Goal: Transaction & Acquisition: Purchase product/service

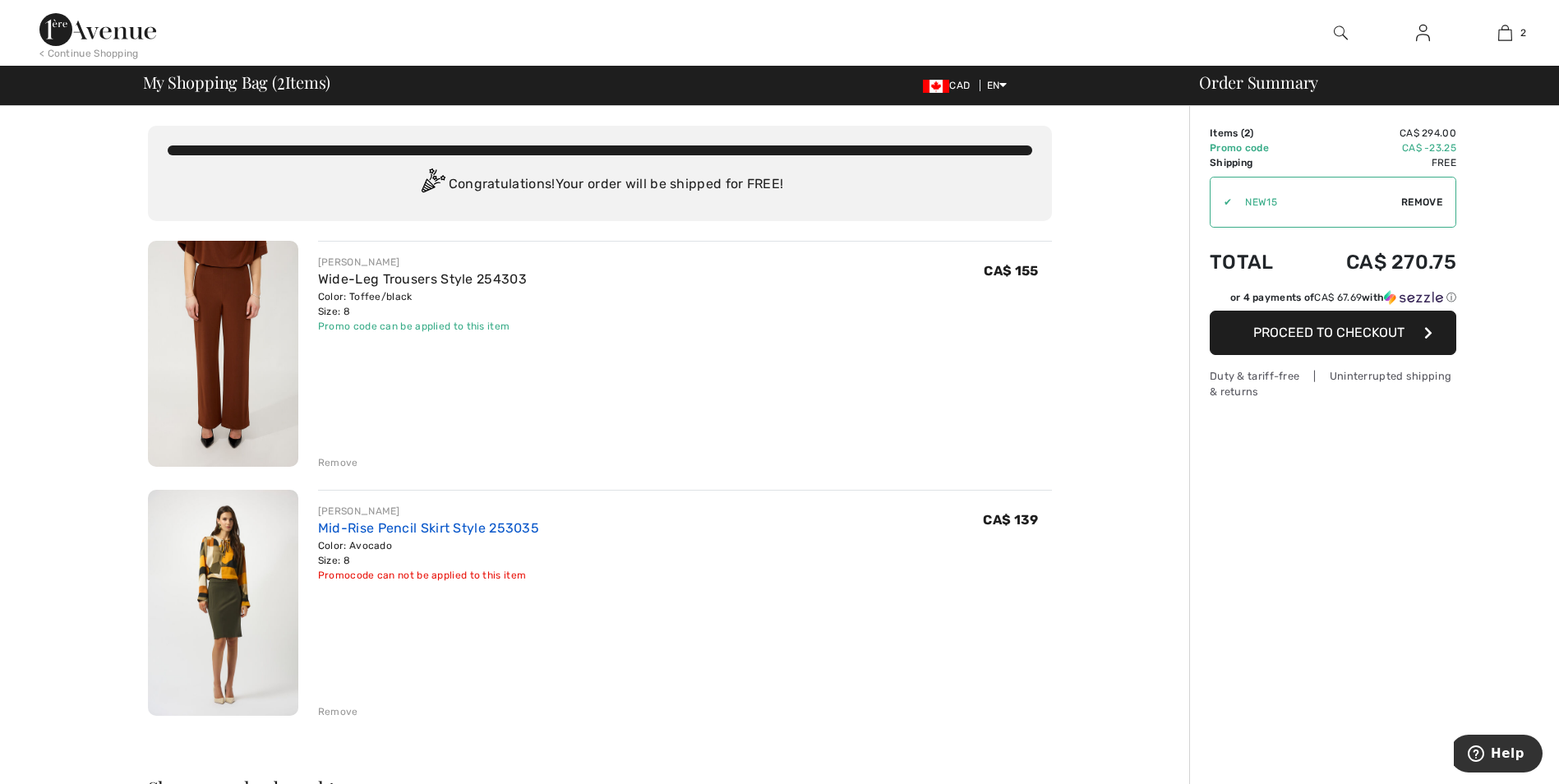
click at [422, 528] on link "Mid-Rise Pencil Skirt Style 253035" at bounding box center [428, 528] width 221 height 16
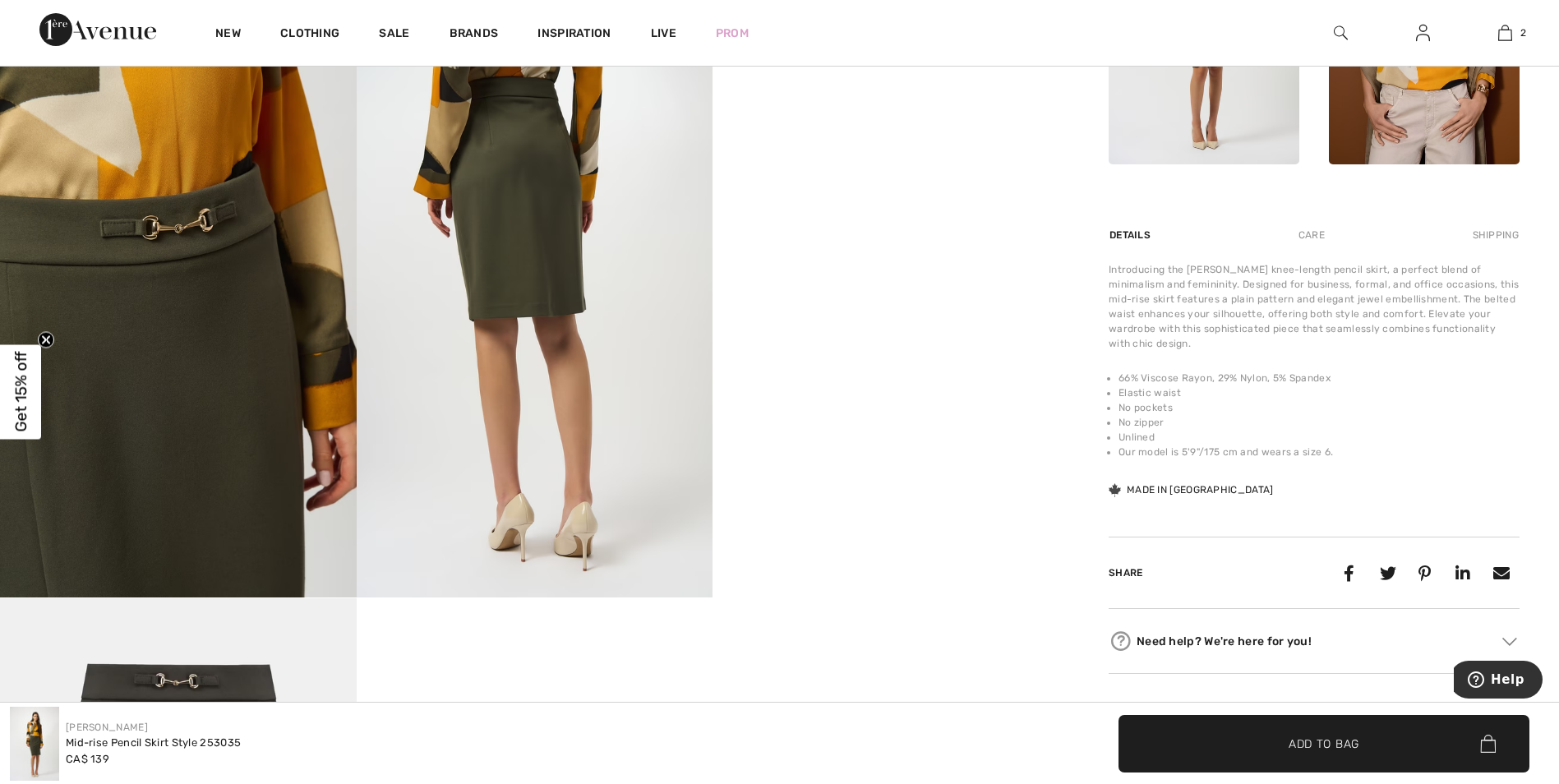
scroll to position [904, 0]
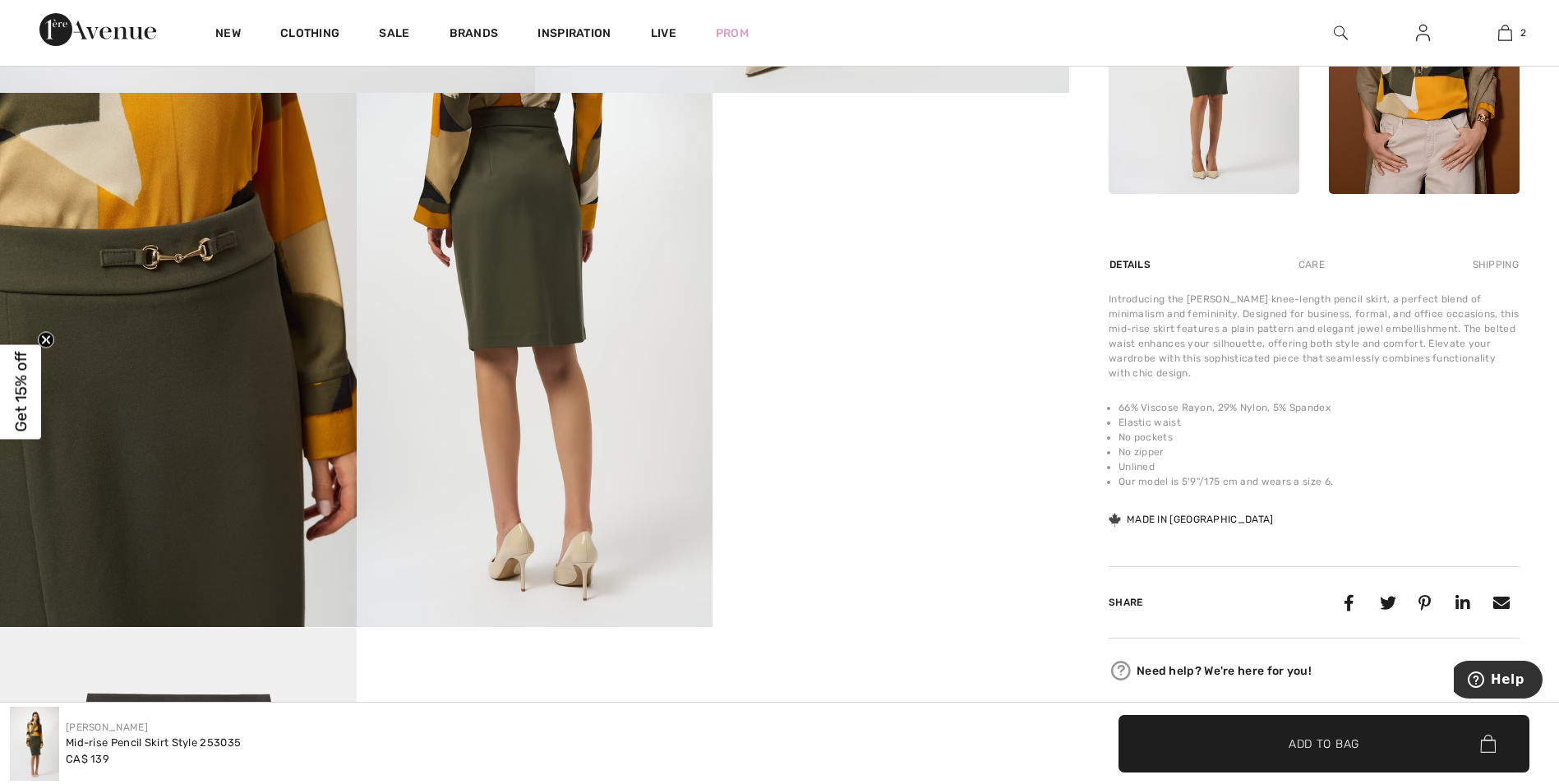
click at [551, 305] on img at bounding box center [535, 359] width 357 height 534
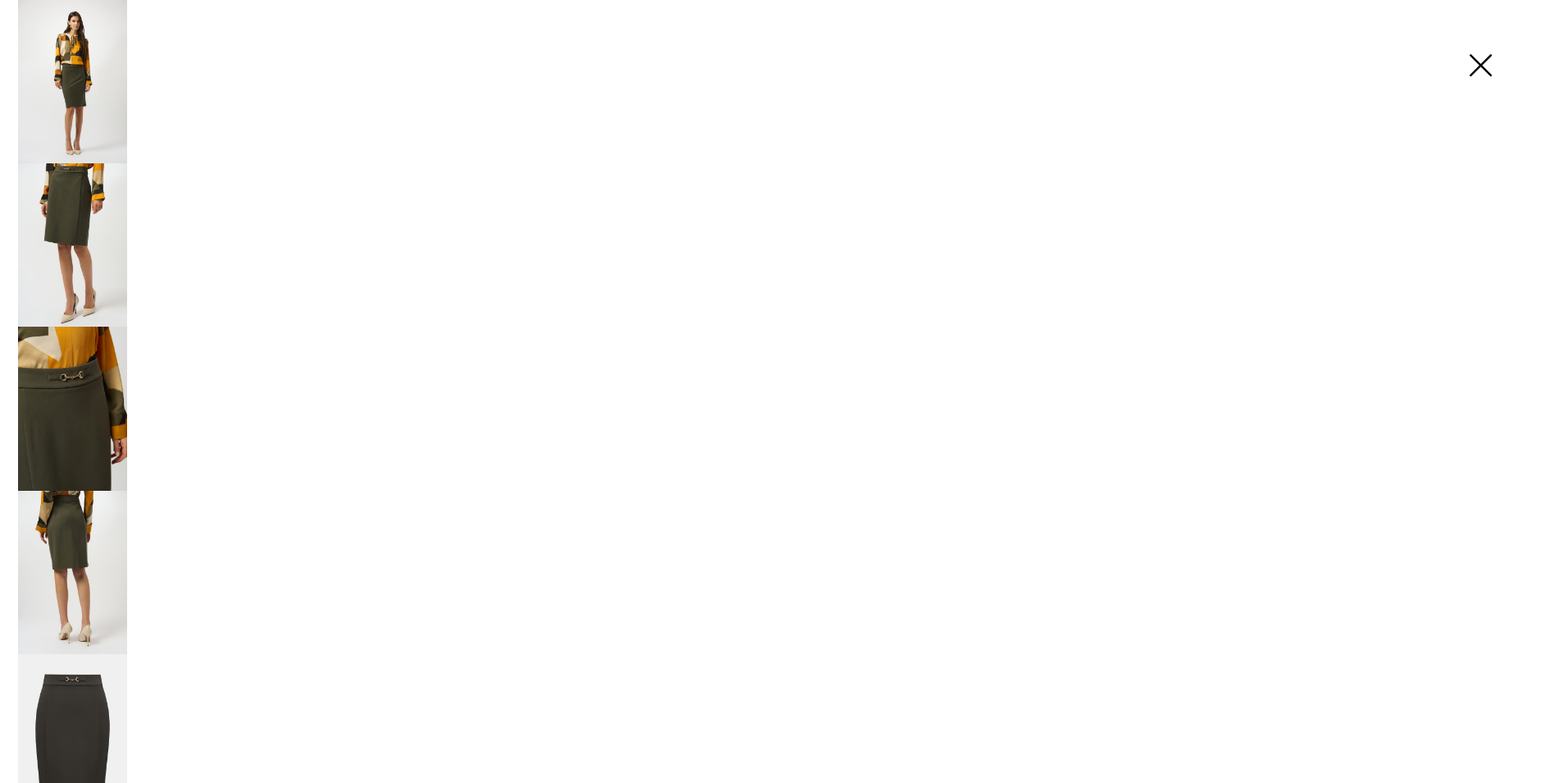
scroll to position [904, 0]
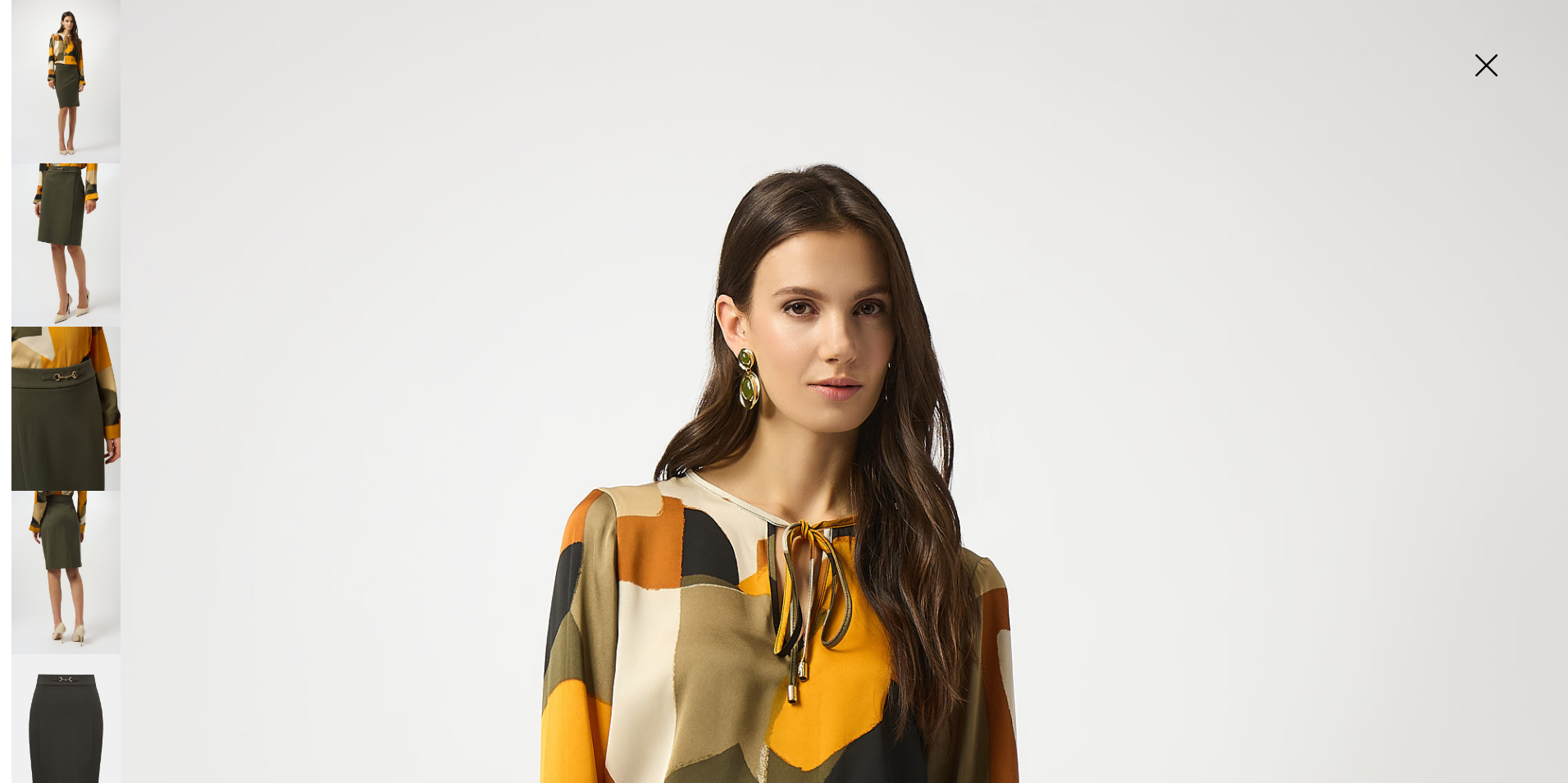
click at [49, 530] on img at bounding box center [66, 572] width 109 height 163
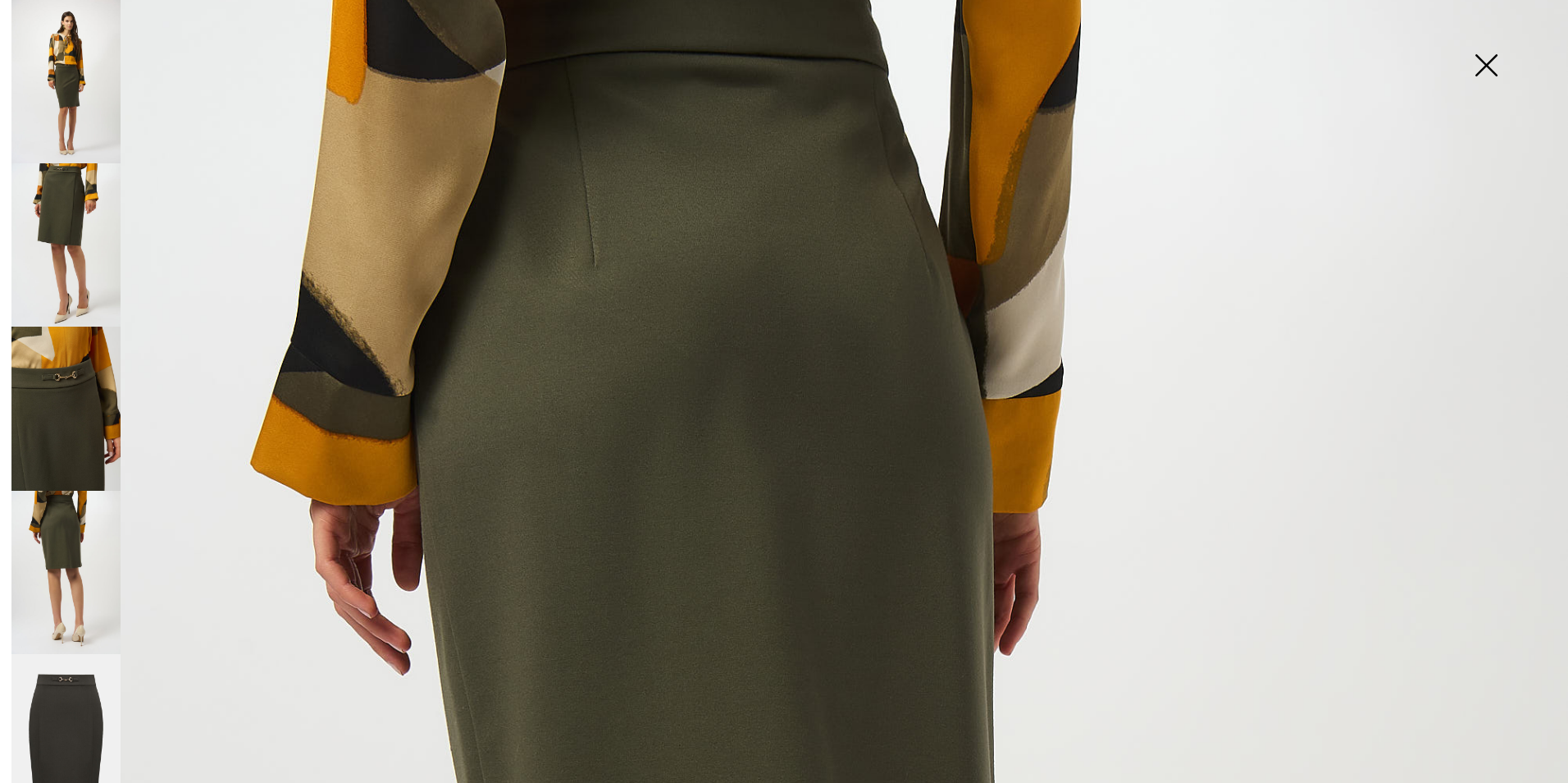
scroll to position [390, 0]
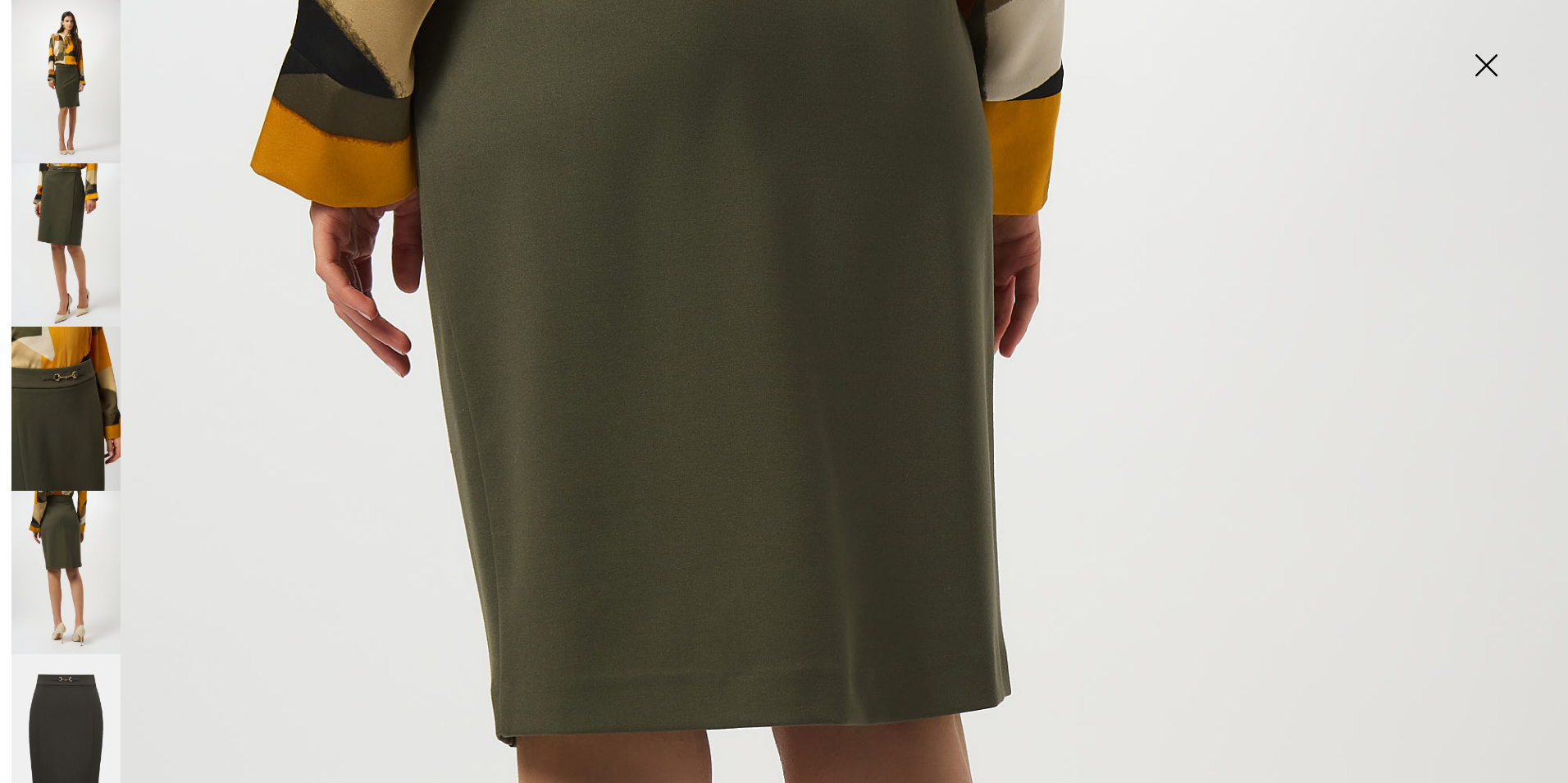
click at [81, 709] on img at bounding box center [66, 736] width 109 height 164
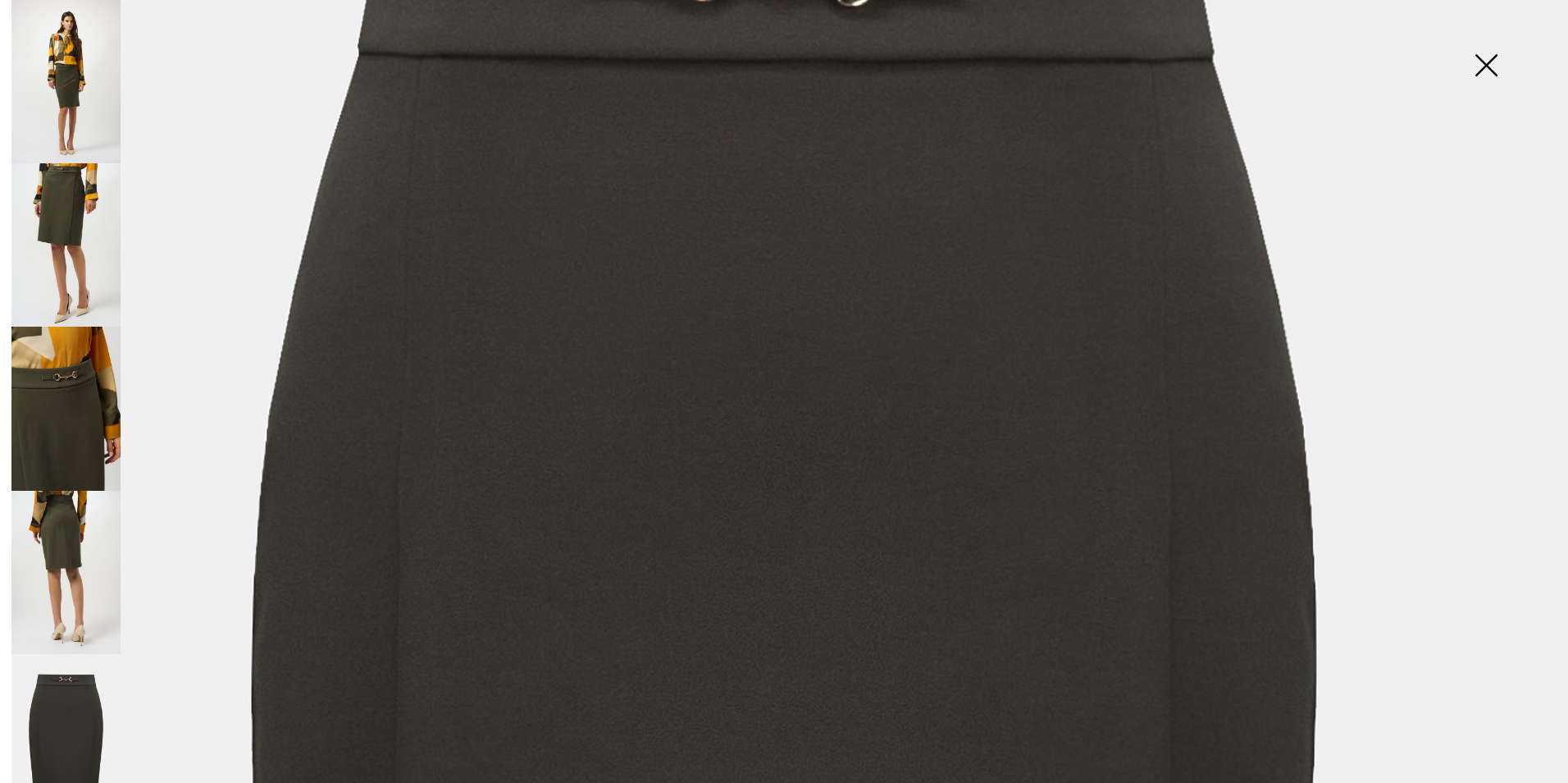
click at [1478, 69] on img at bounding box center [1485, 67] width 82 height 84
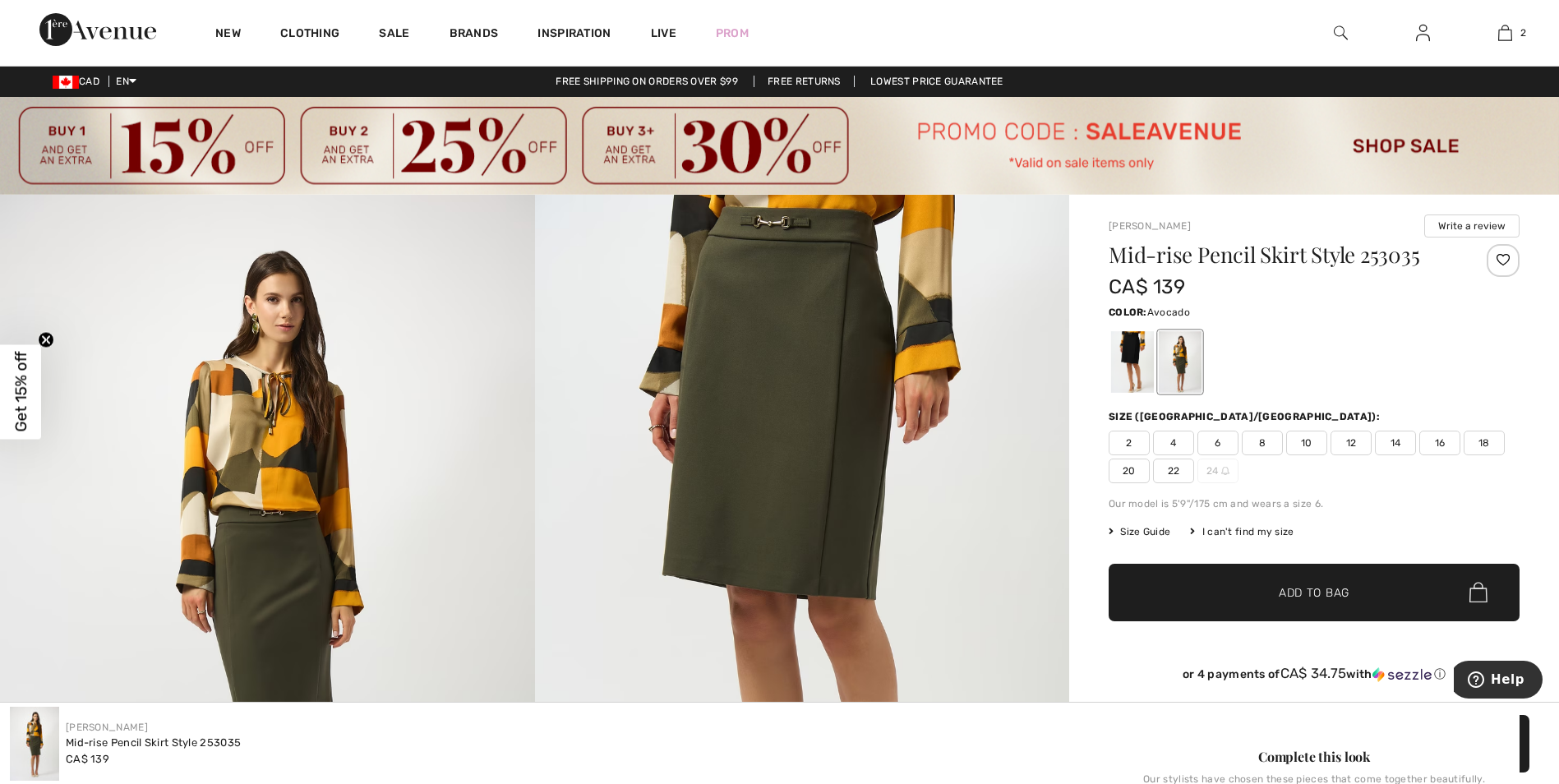
scroll to position [0, 0]
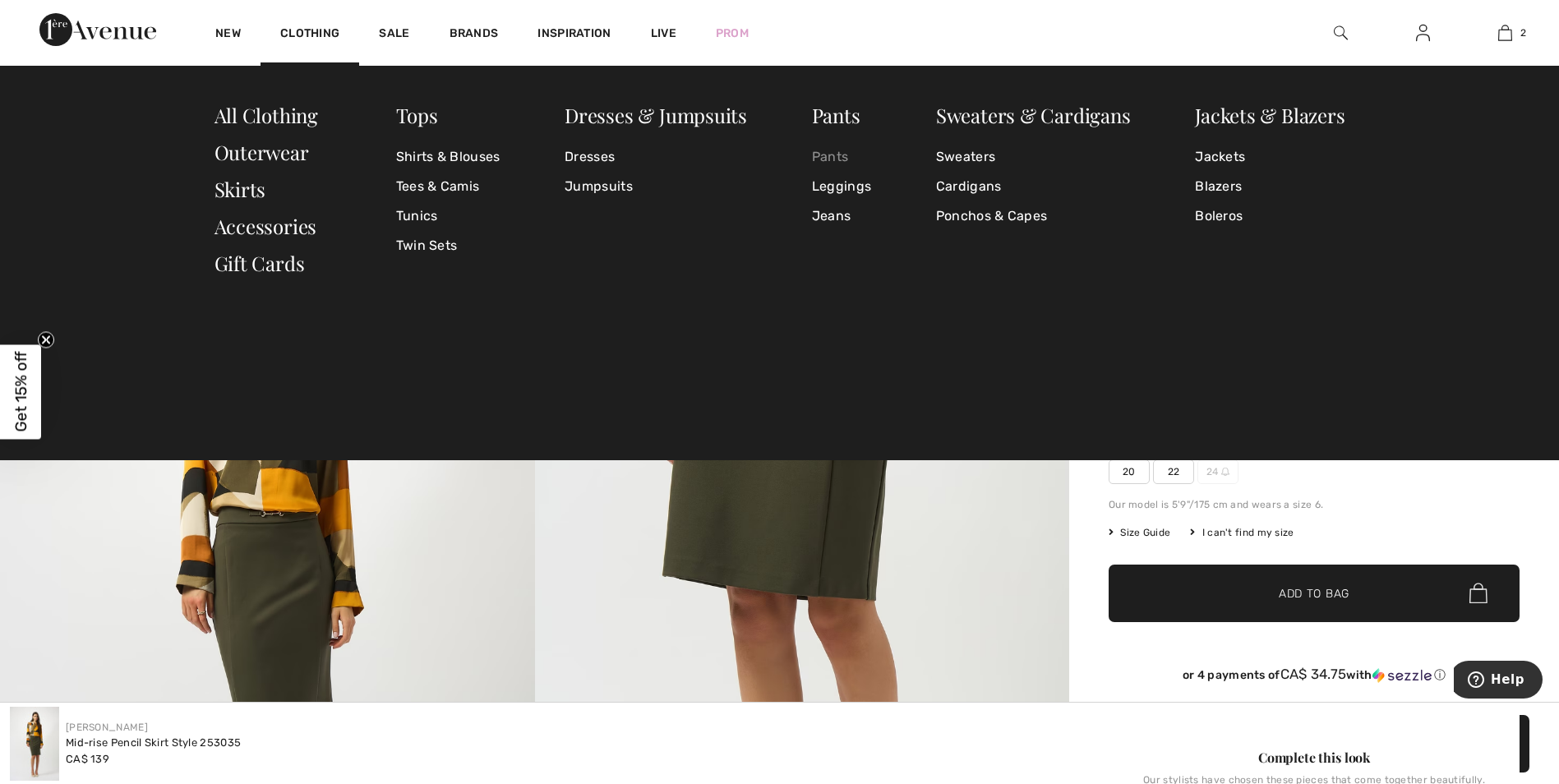
click at [822, 153] on link "Pants" at bounding box center [842, 157] width 59 height 30
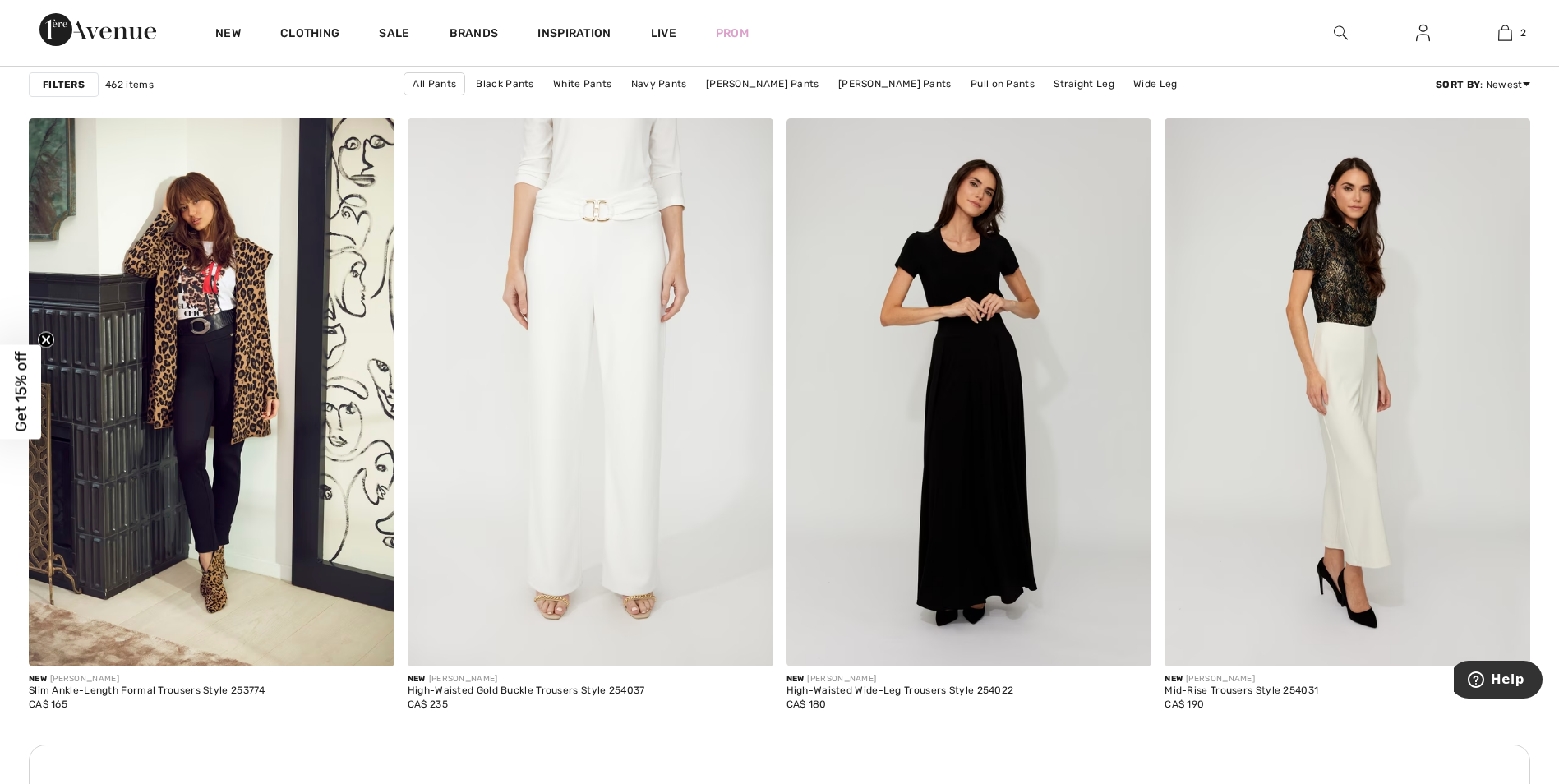
scroll to position [2116, 0]
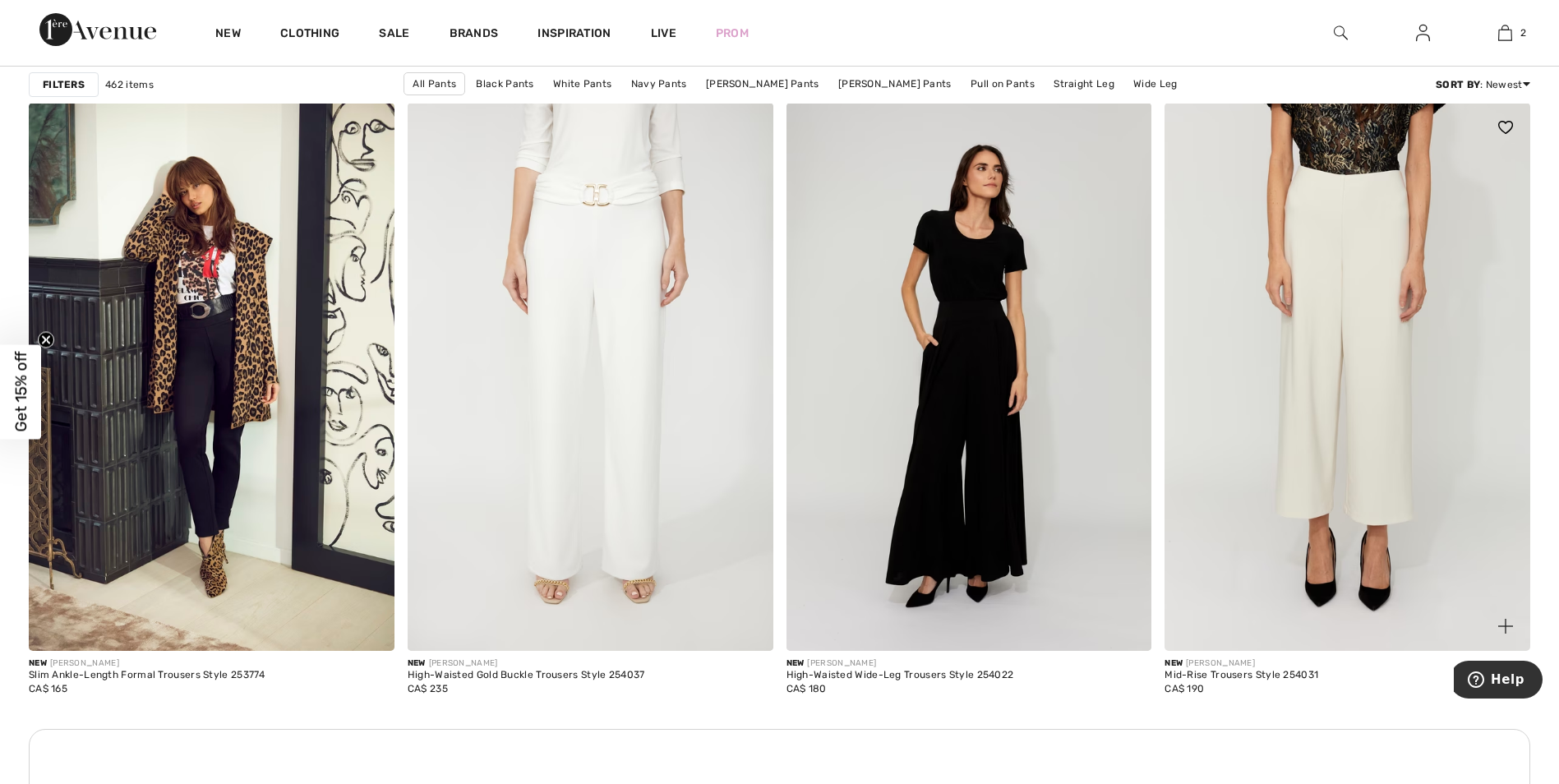
click at [1377, 228] on img at bounding box center [1347, 377] width 366 height 548
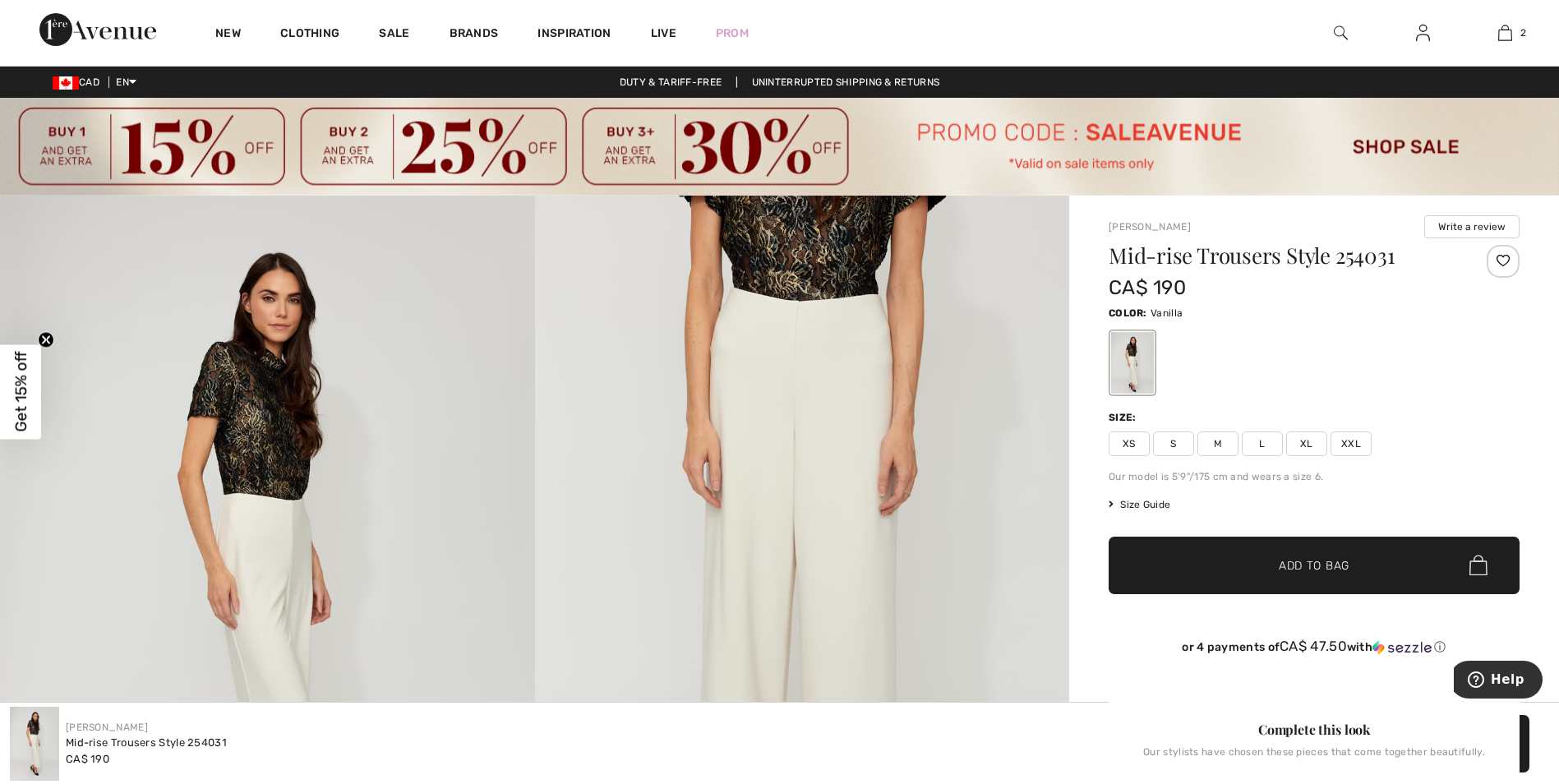
click at [1206, 440] on span "M" at bounding box center [1218, 443] width 41 height 25
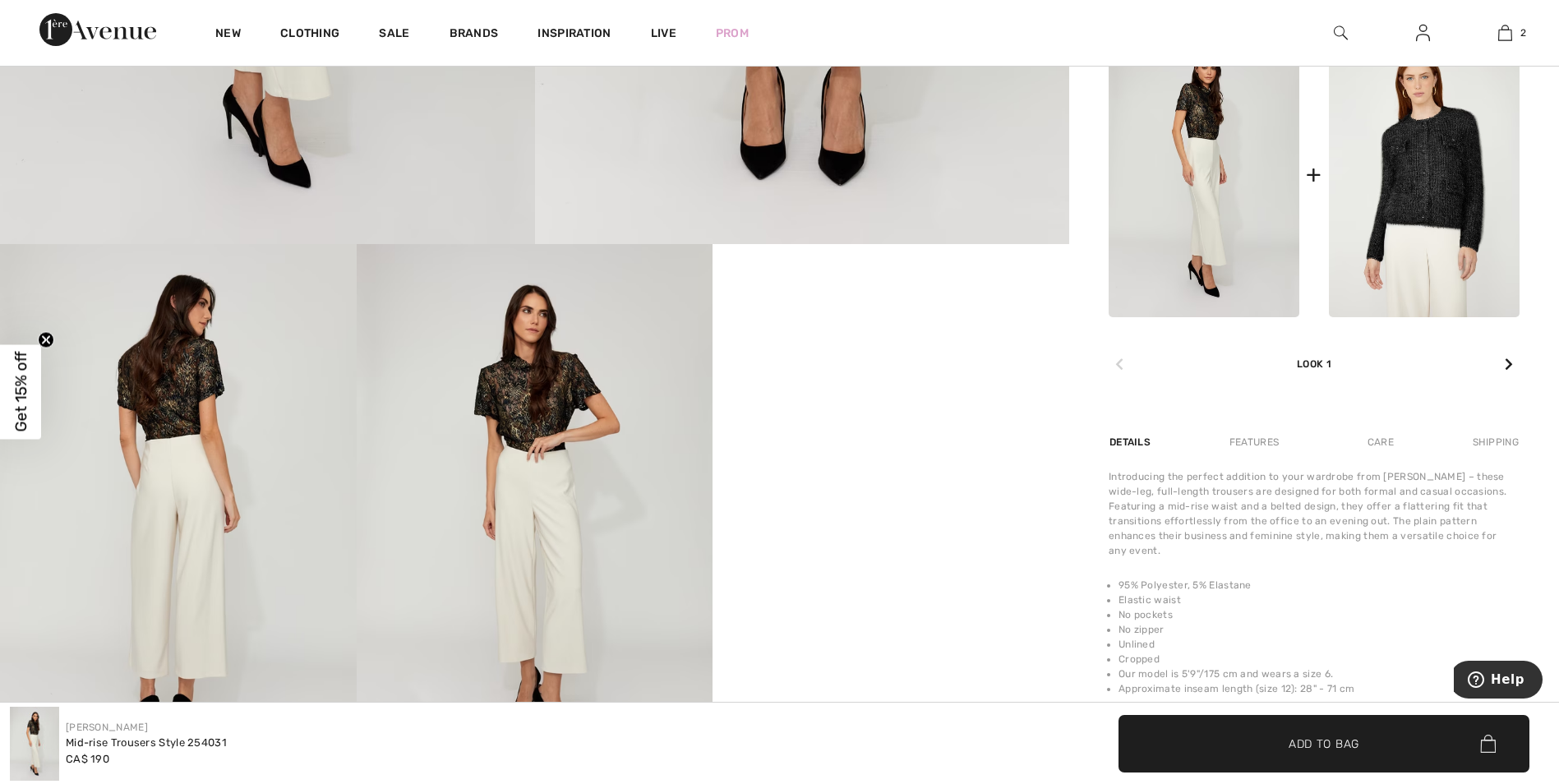
scroll to position [801, 0]
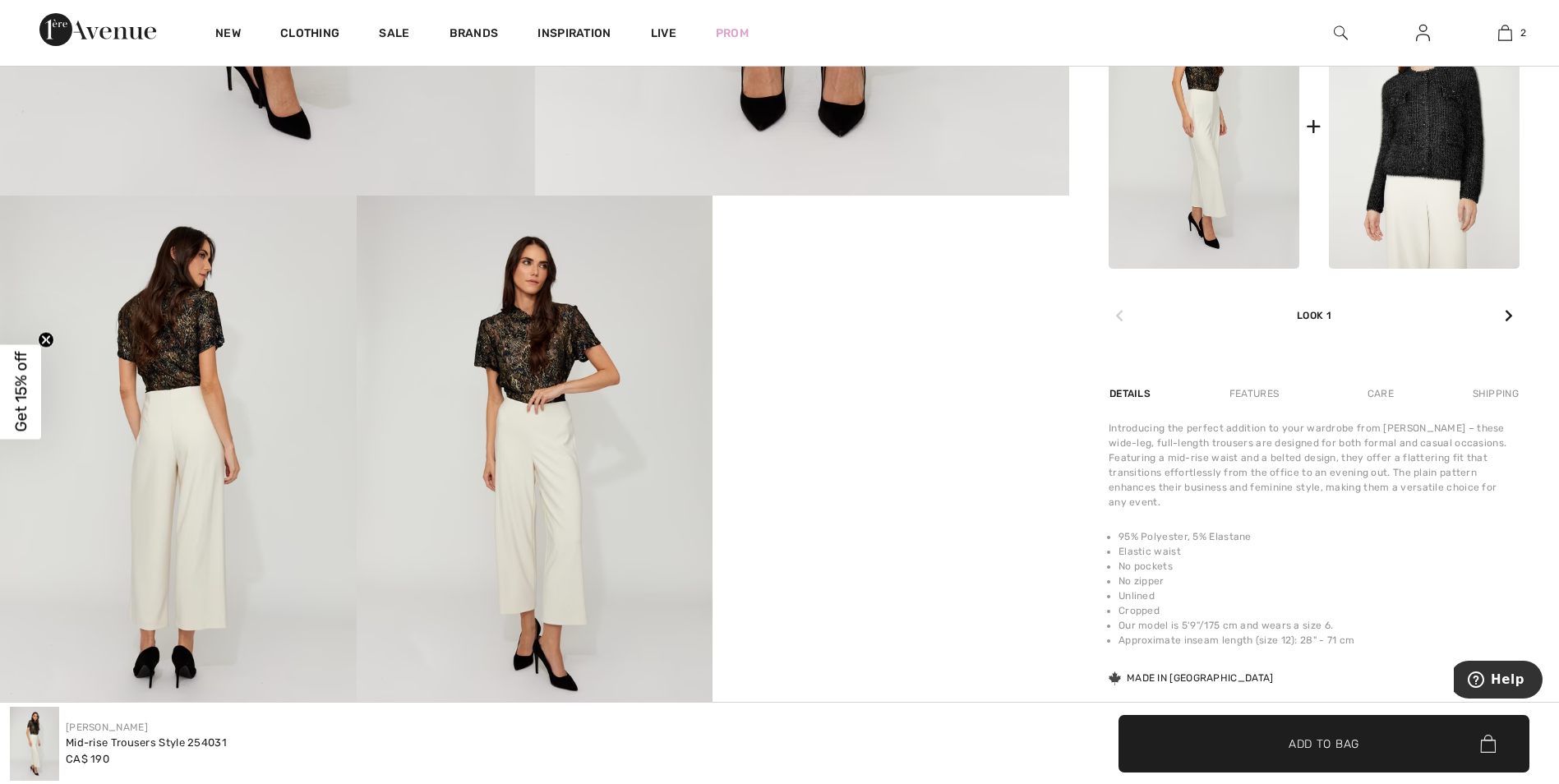
click at [164, 420] on img at bounding box center [178, 463] width 357 height 534
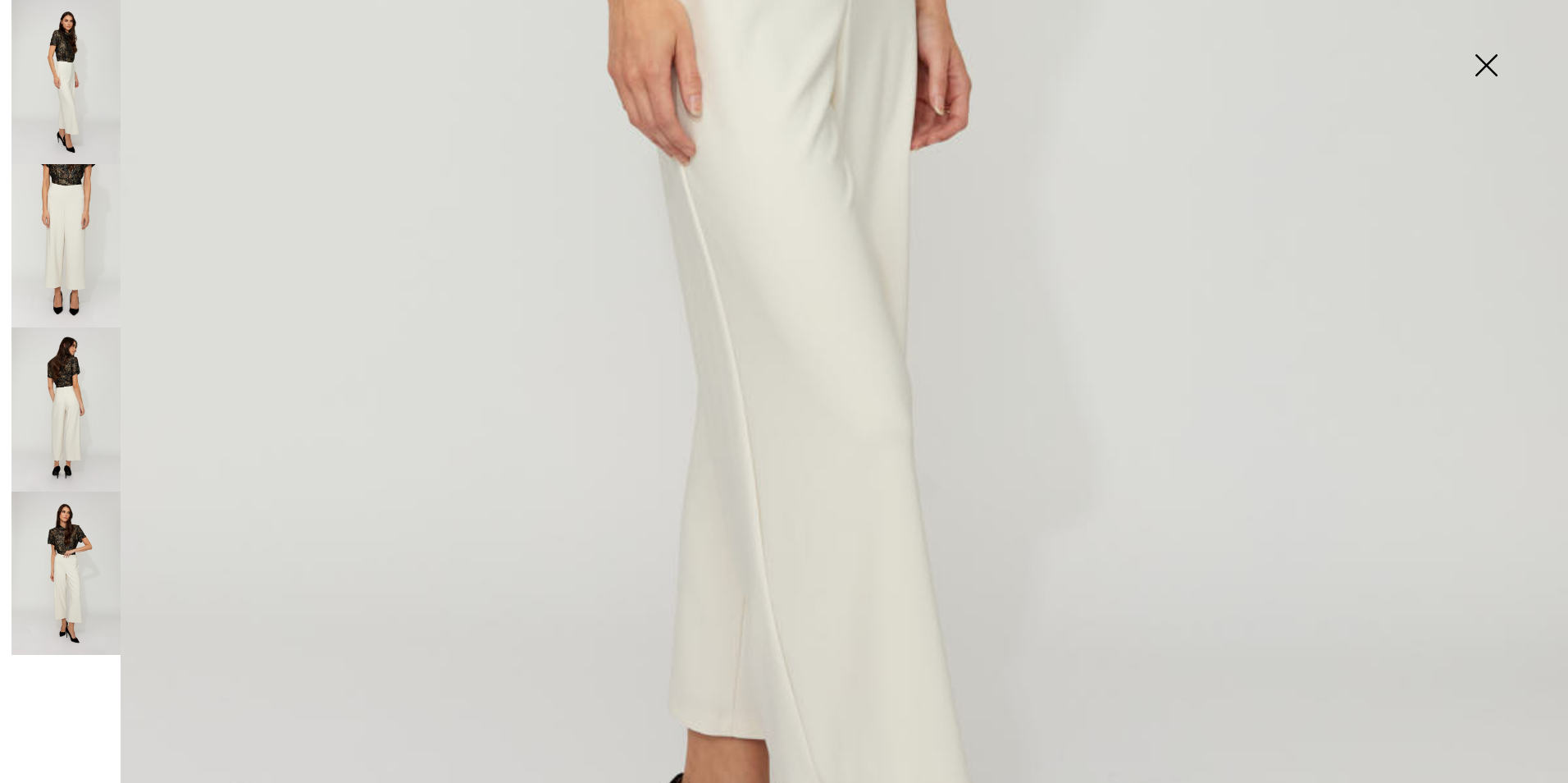
scroll to position [1149, 0]
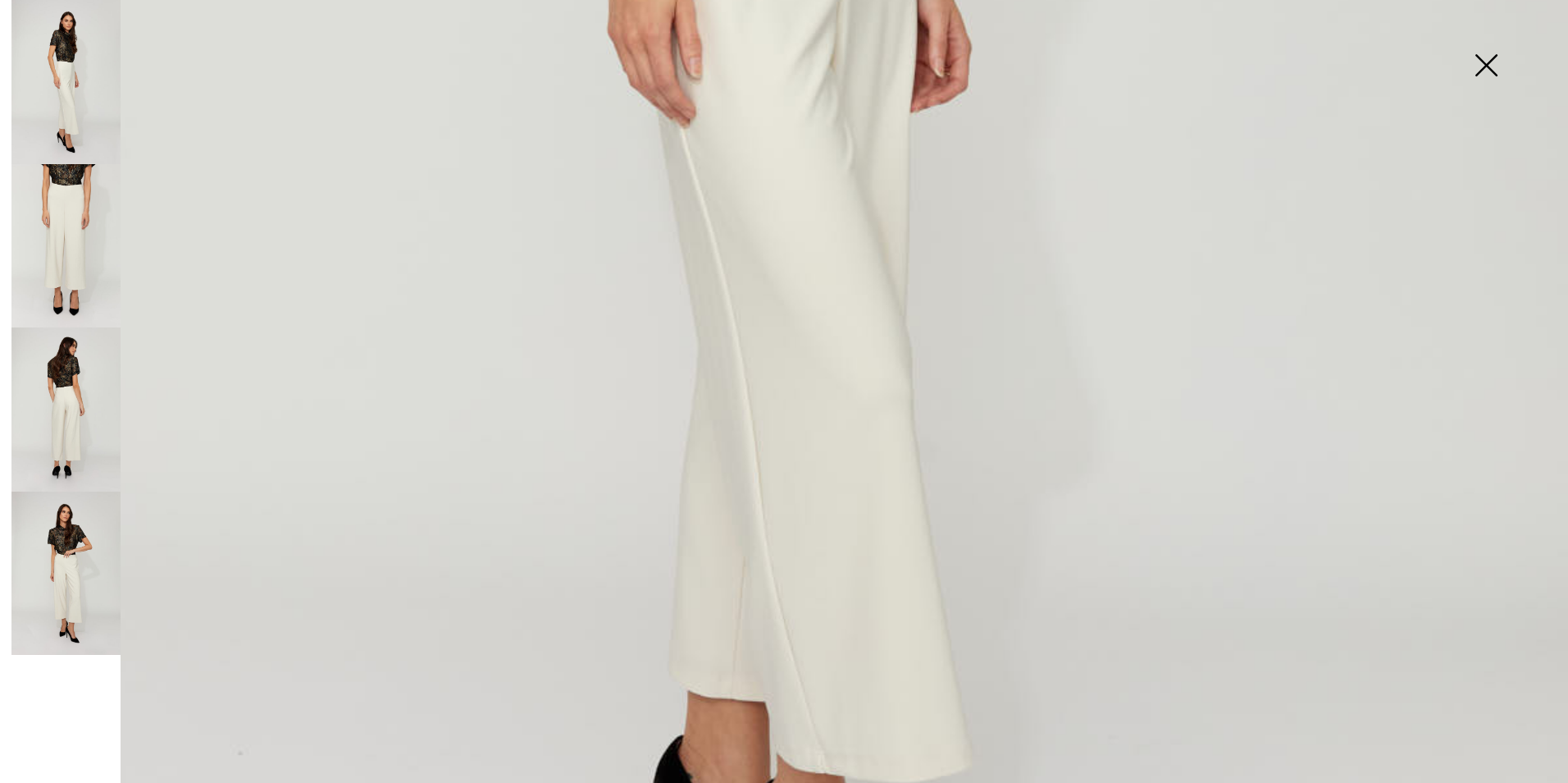
click at [1494, 58] on img at bounding box center [1485, 67] width 82 height 84
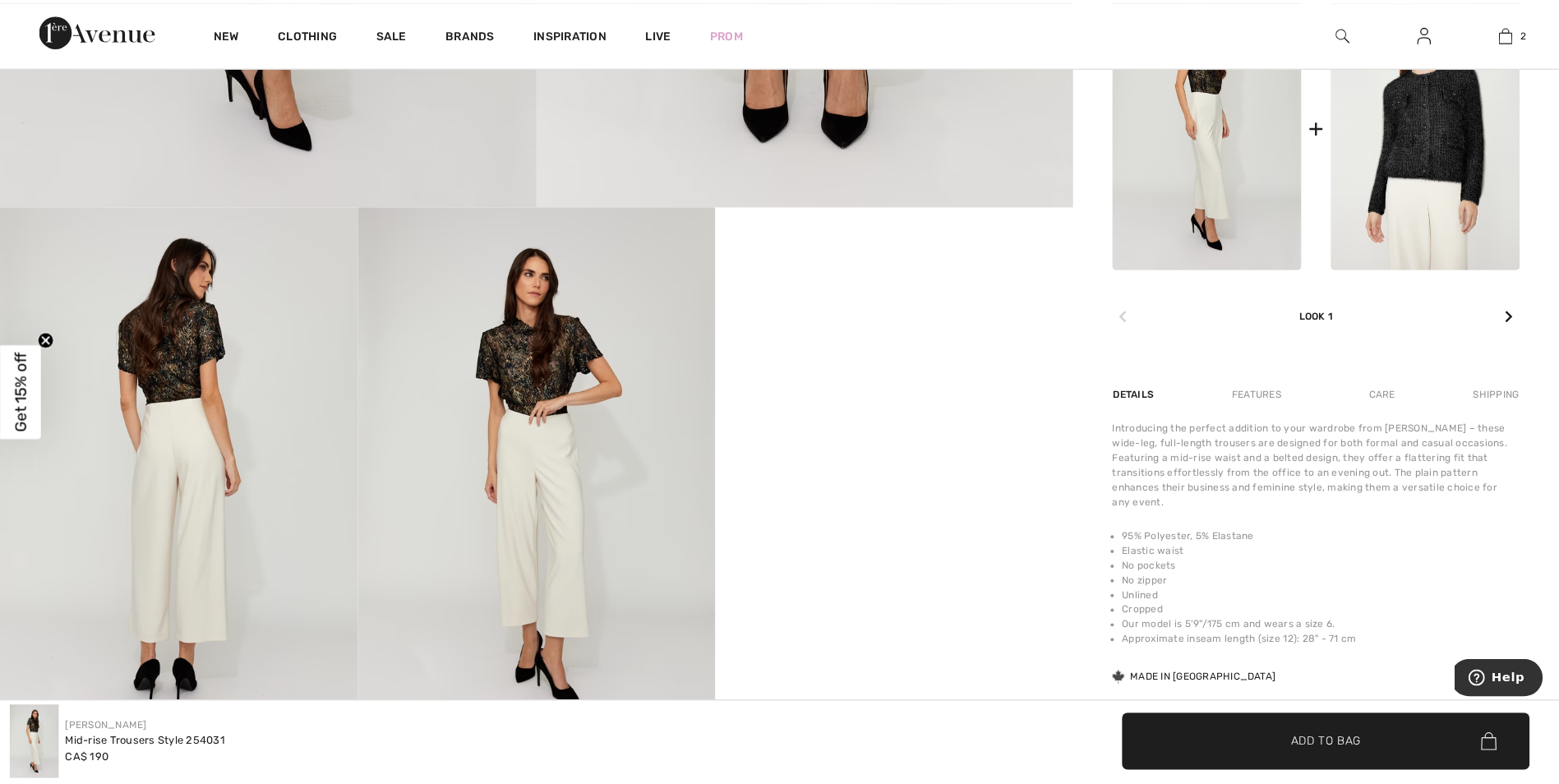
scroll to position [801, 0]
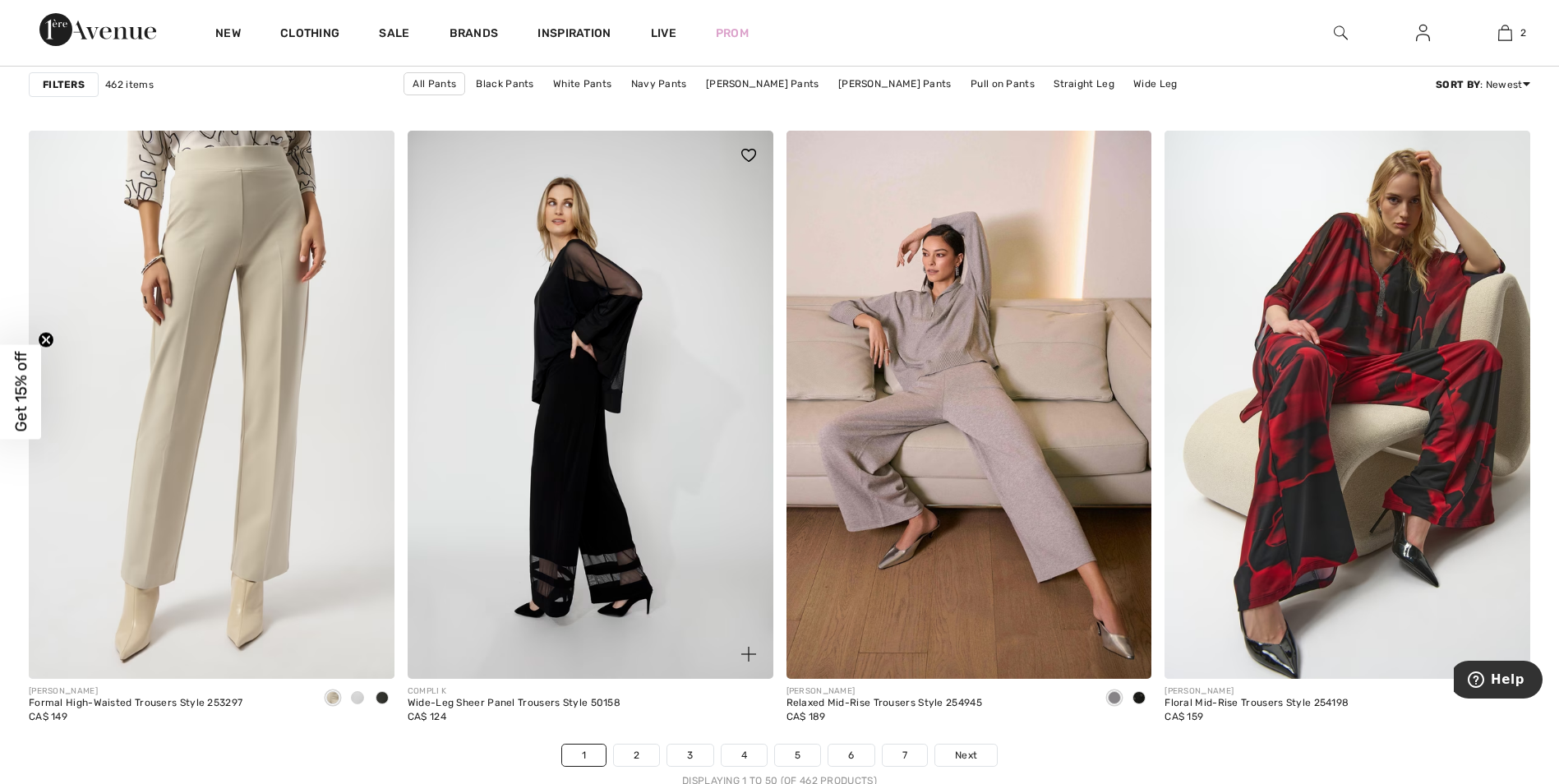
scroll to position [9263, 0]
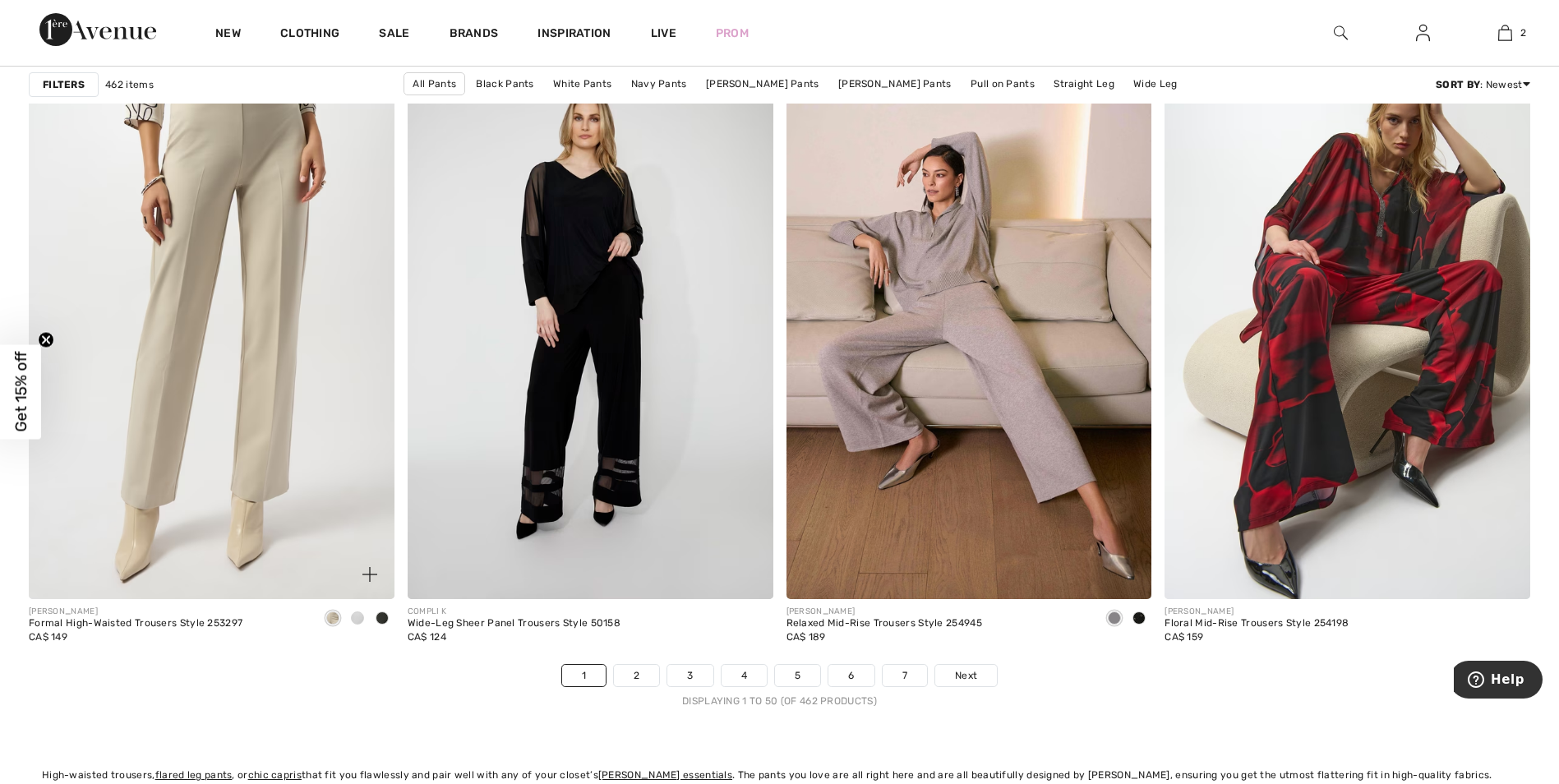
click at [355, 619] on span at bounding box center [358, 618] width 13 height 13
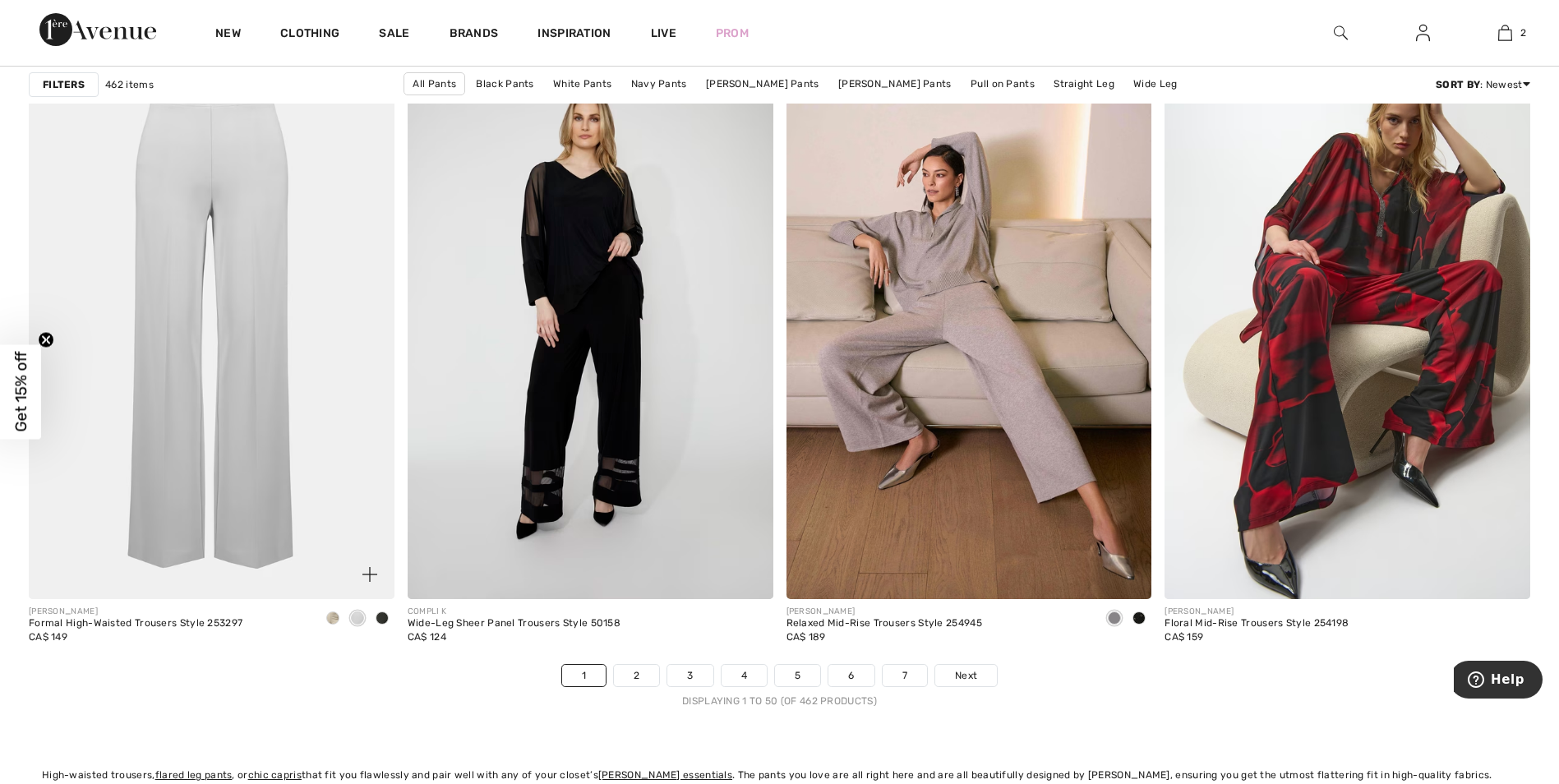
click at [383, 615] on span at bounding box center [382, 618] width 13 height 13
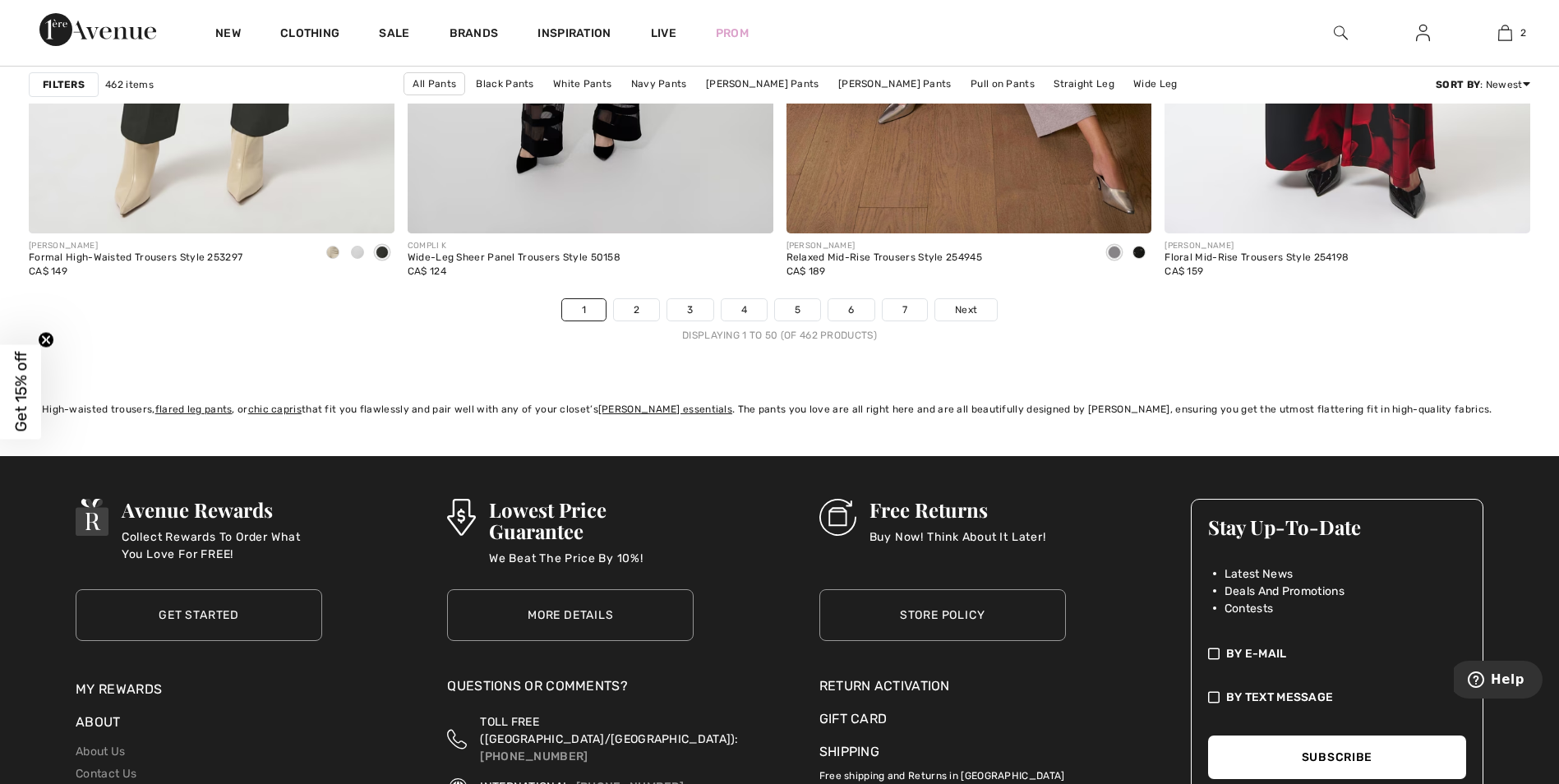
scroll to position [9633, 0]
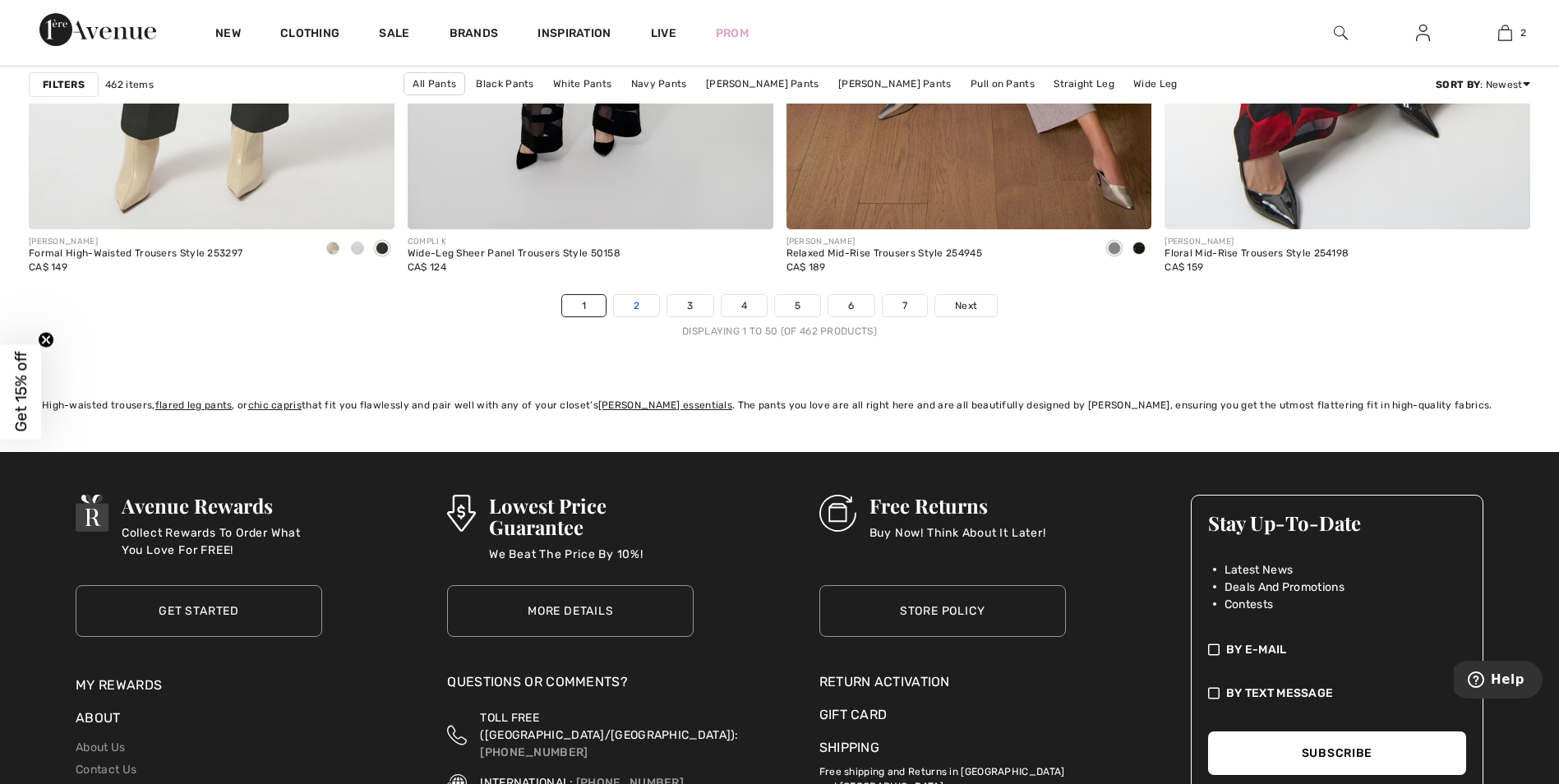
click at [641, 307] on link "2" at bounding box center [636, 306] width 46 height 21
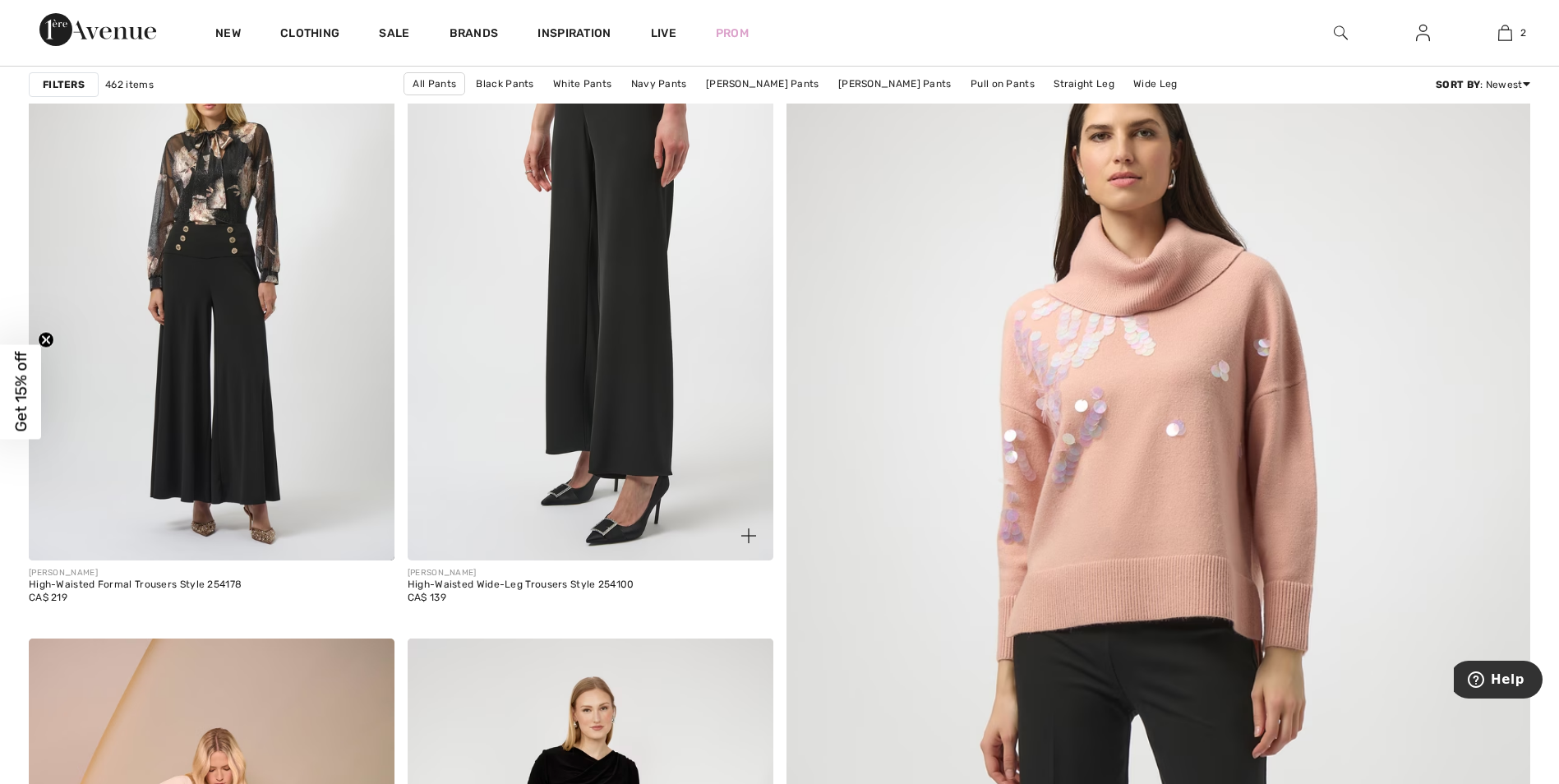
scroll to position [103, 0]
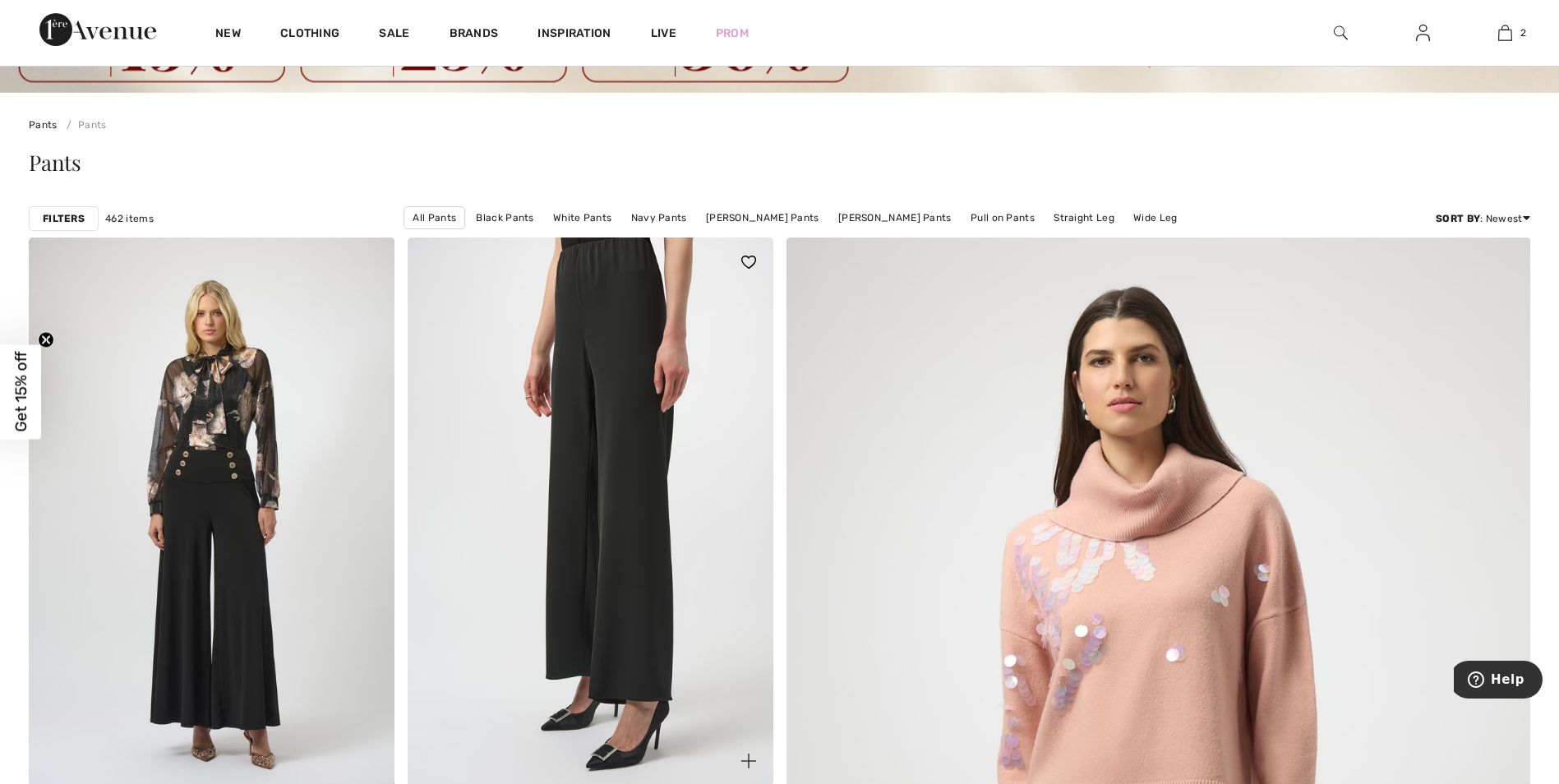
click at [623, 349] on img at bounding box center [591, 512] width 366 height 548
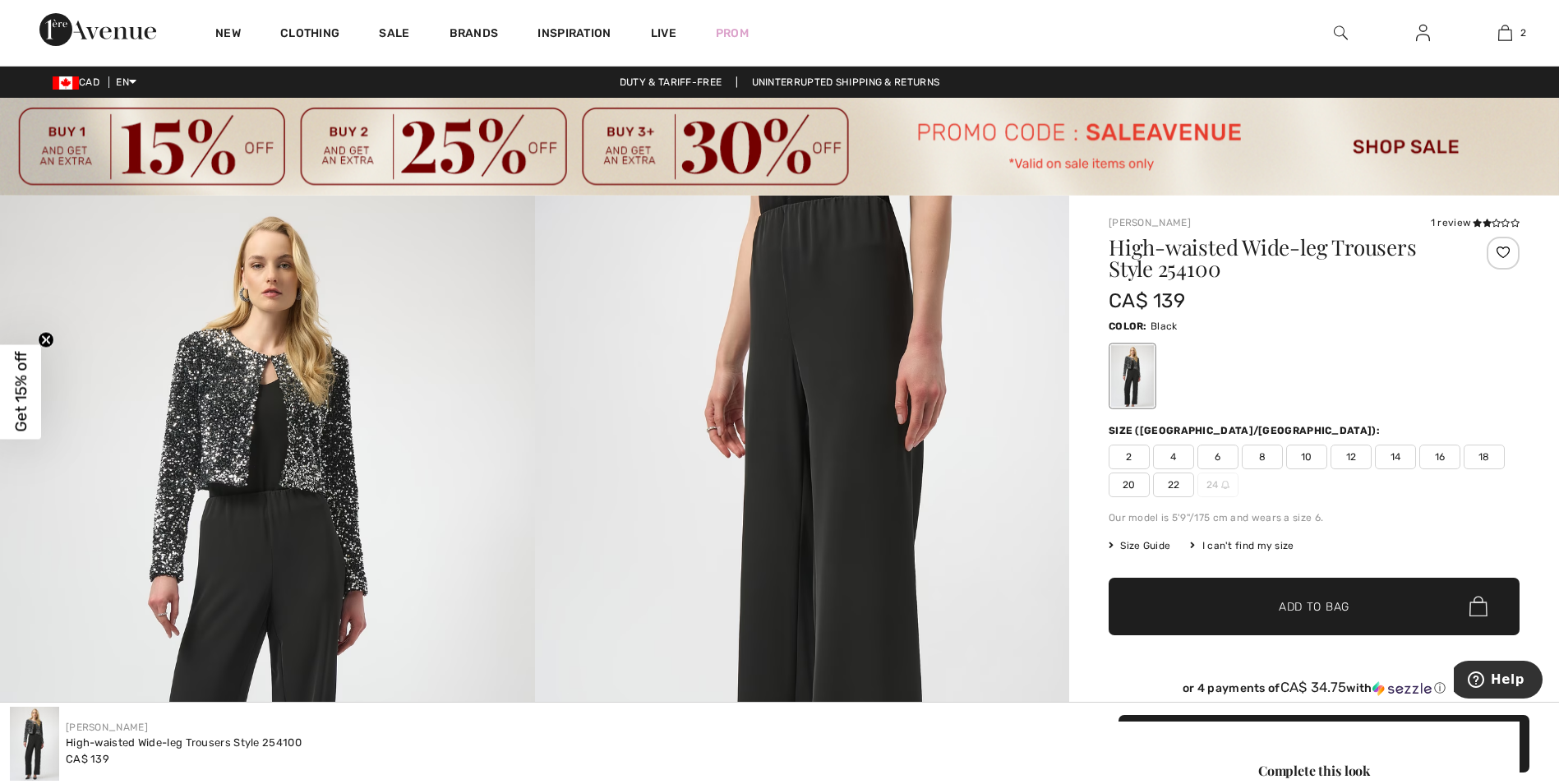
click at [1265, 455] on span "8" at bounding box center [1262, 456] width 41 height 25
click at [285, 503] on img at bounding box center [268, 596] width 535 height 801
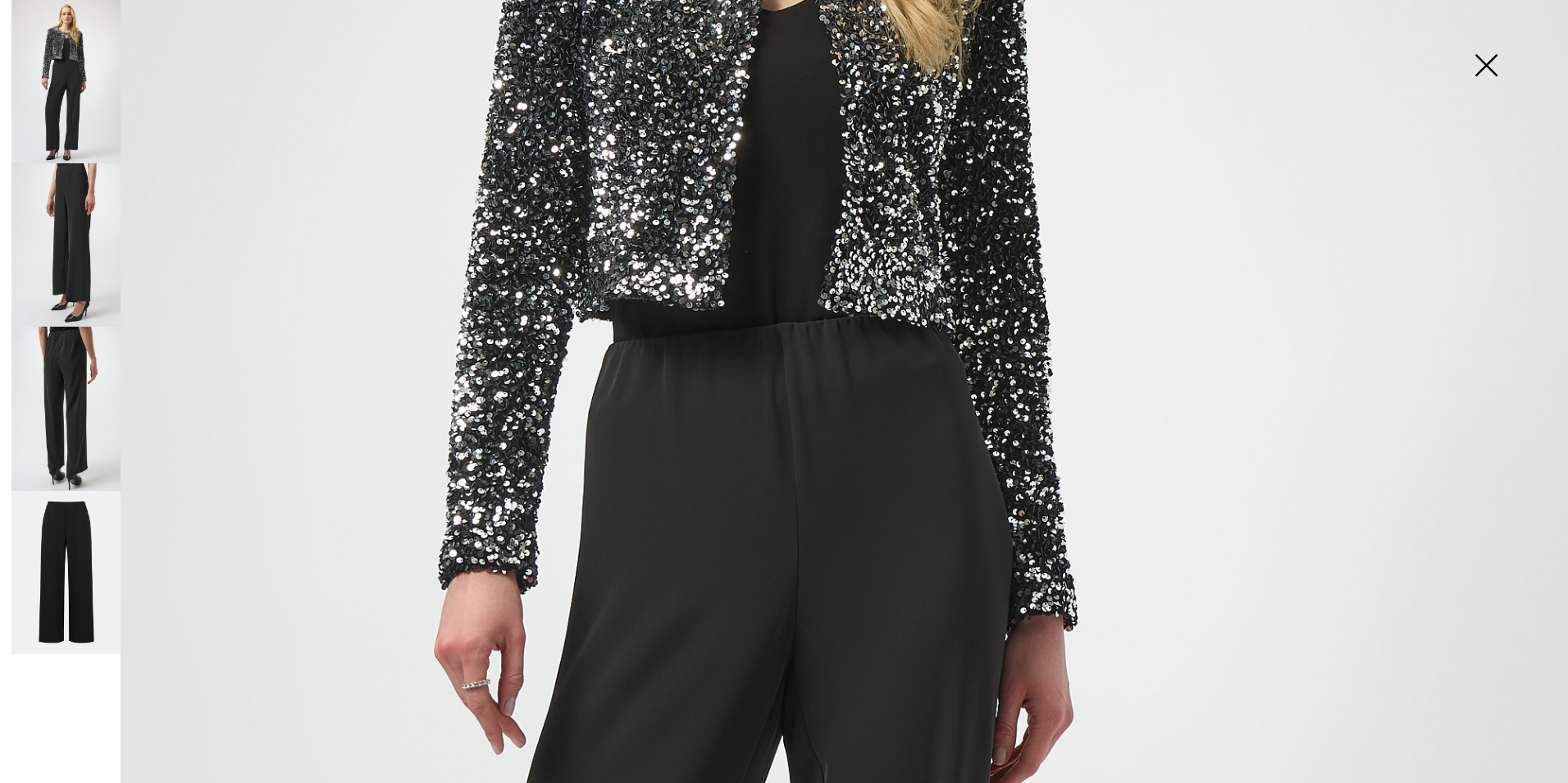
scroll to position [554, 0]
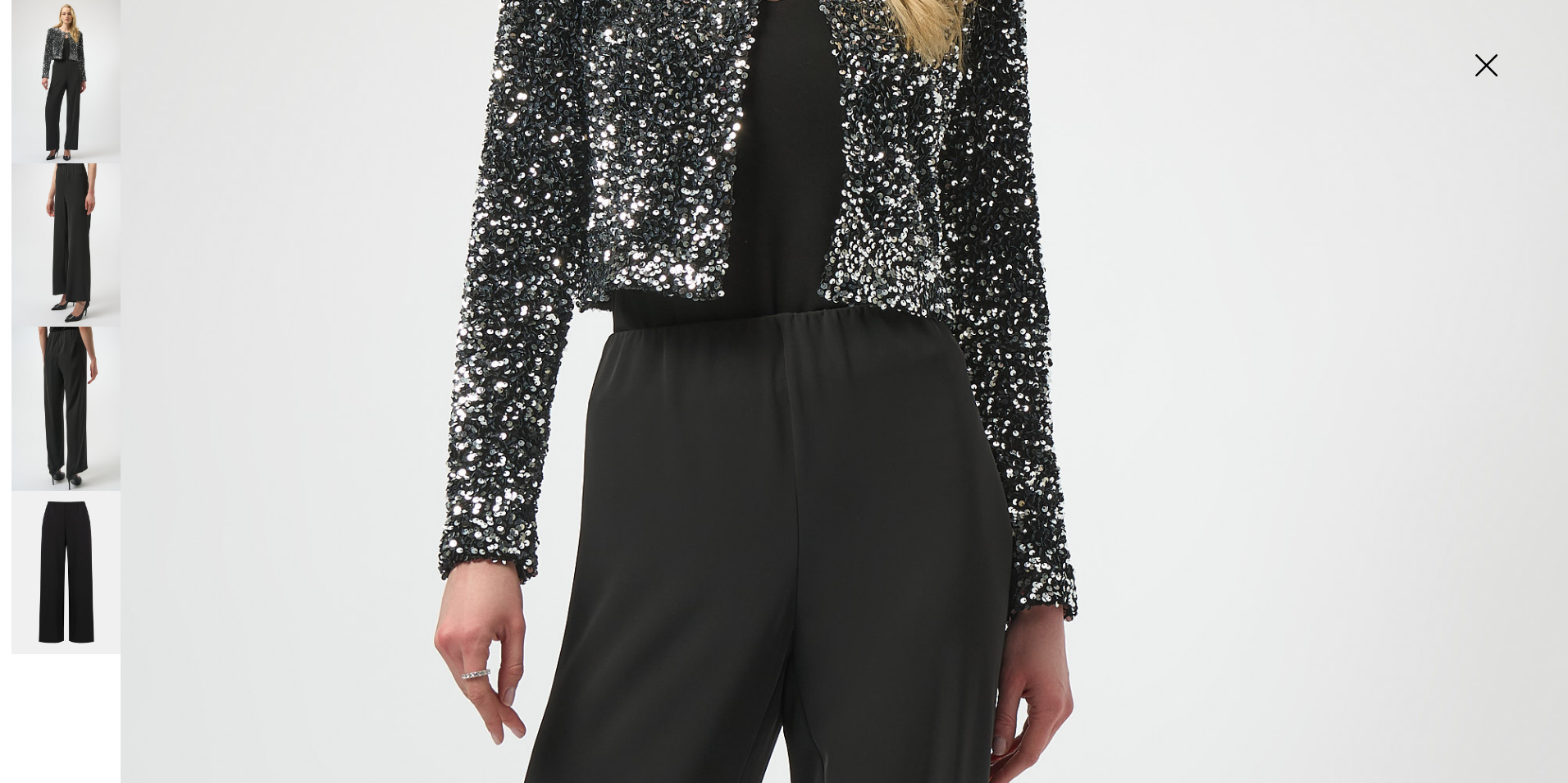
click at [71, 89] on img at bounding box center [66, 82] width 109 height 163
click at [83, 199] on img at bounding box center [66, 245] width 109 height 163
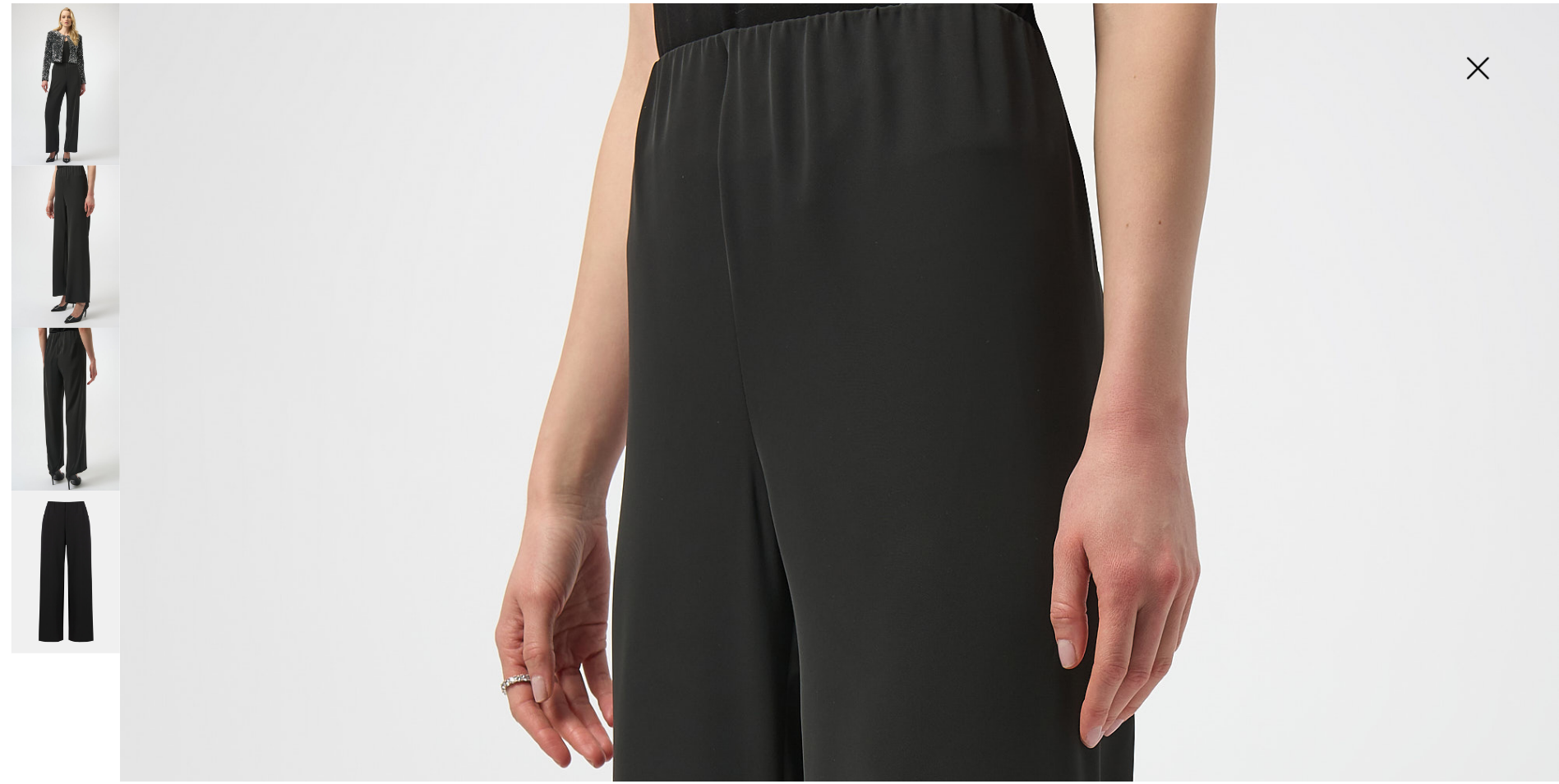
scroll to position [0, 0]
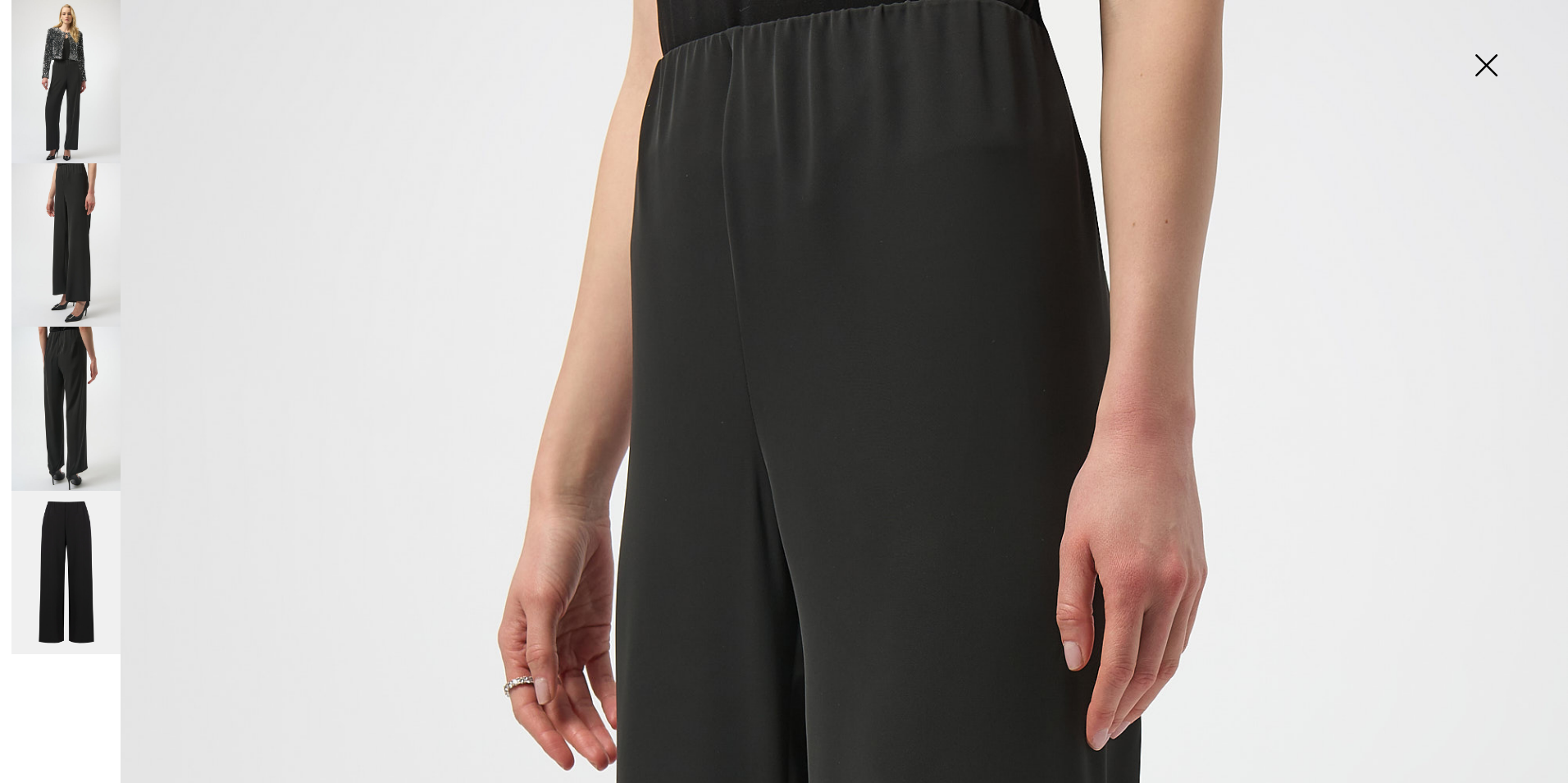
click at [1487, 61] on img at bounding box center [1485, 67] width 82 height 84
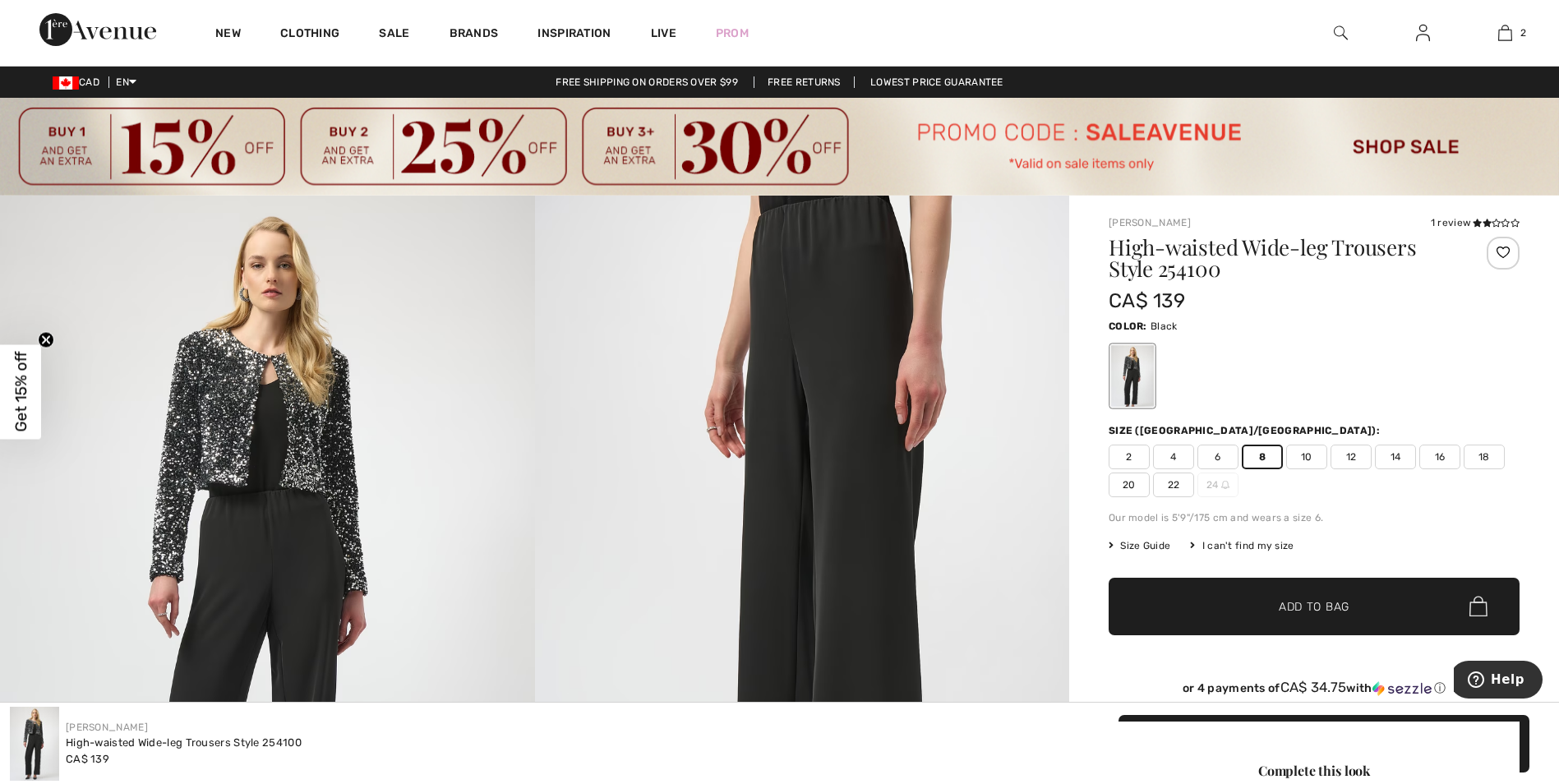
click at [1195, 618] on span "✔ Added to Bag Add to Bag" at bounding box center [1314, 607] width 411 height 58
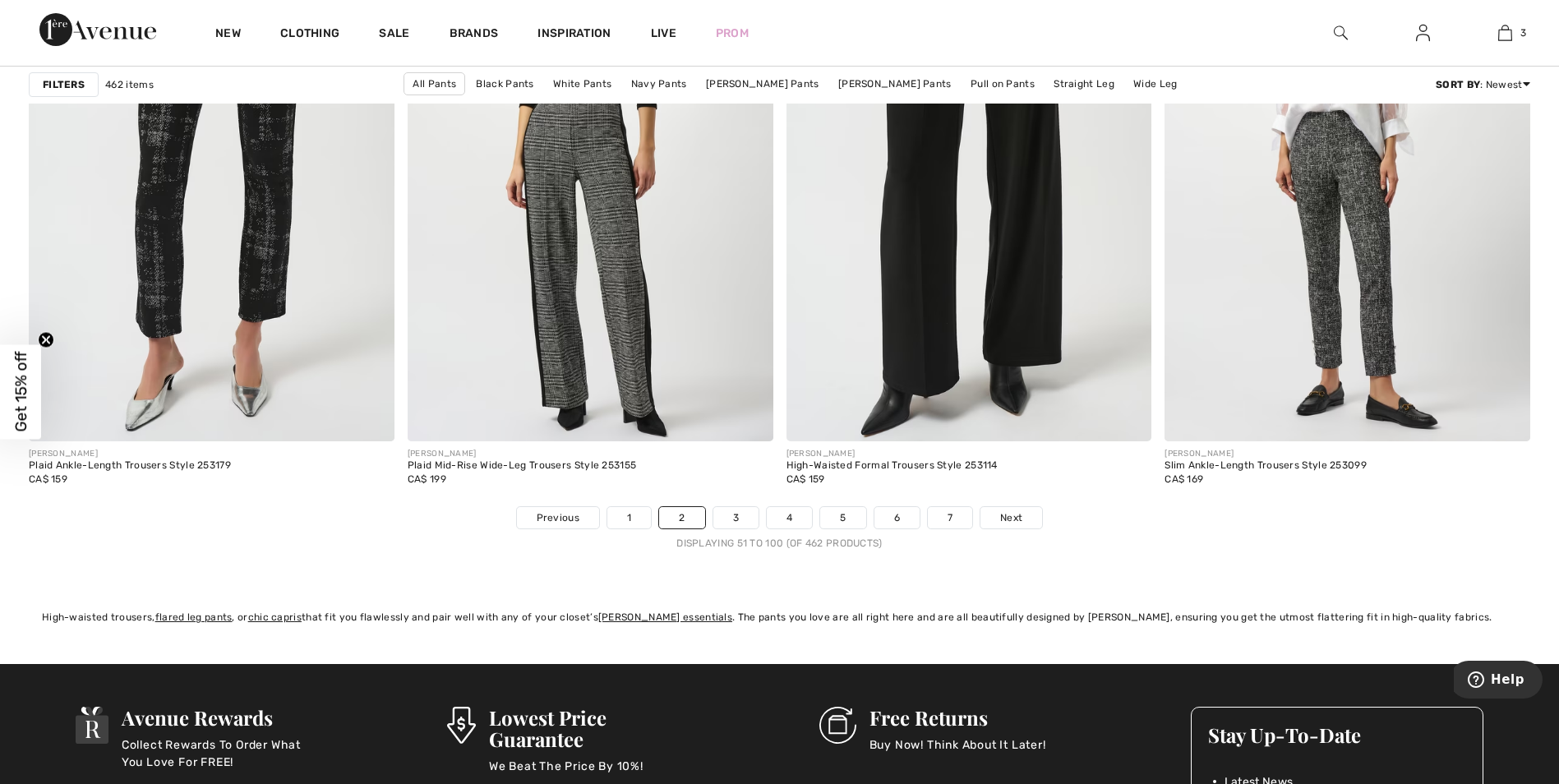
scroll to position [9448, 0]
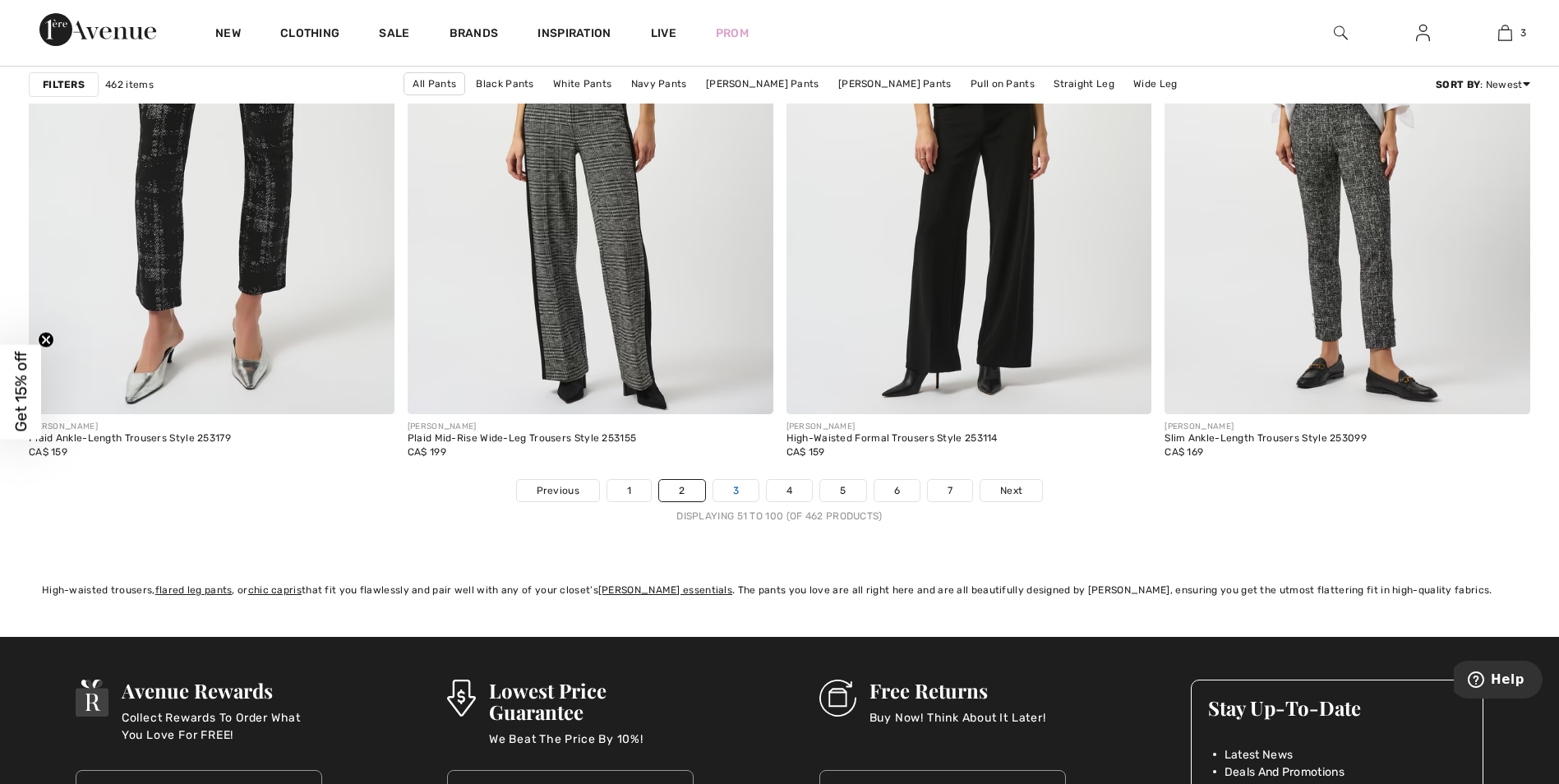
click at [736, 495] on link "3" at bounding box center [736, 490] width 46 height 21
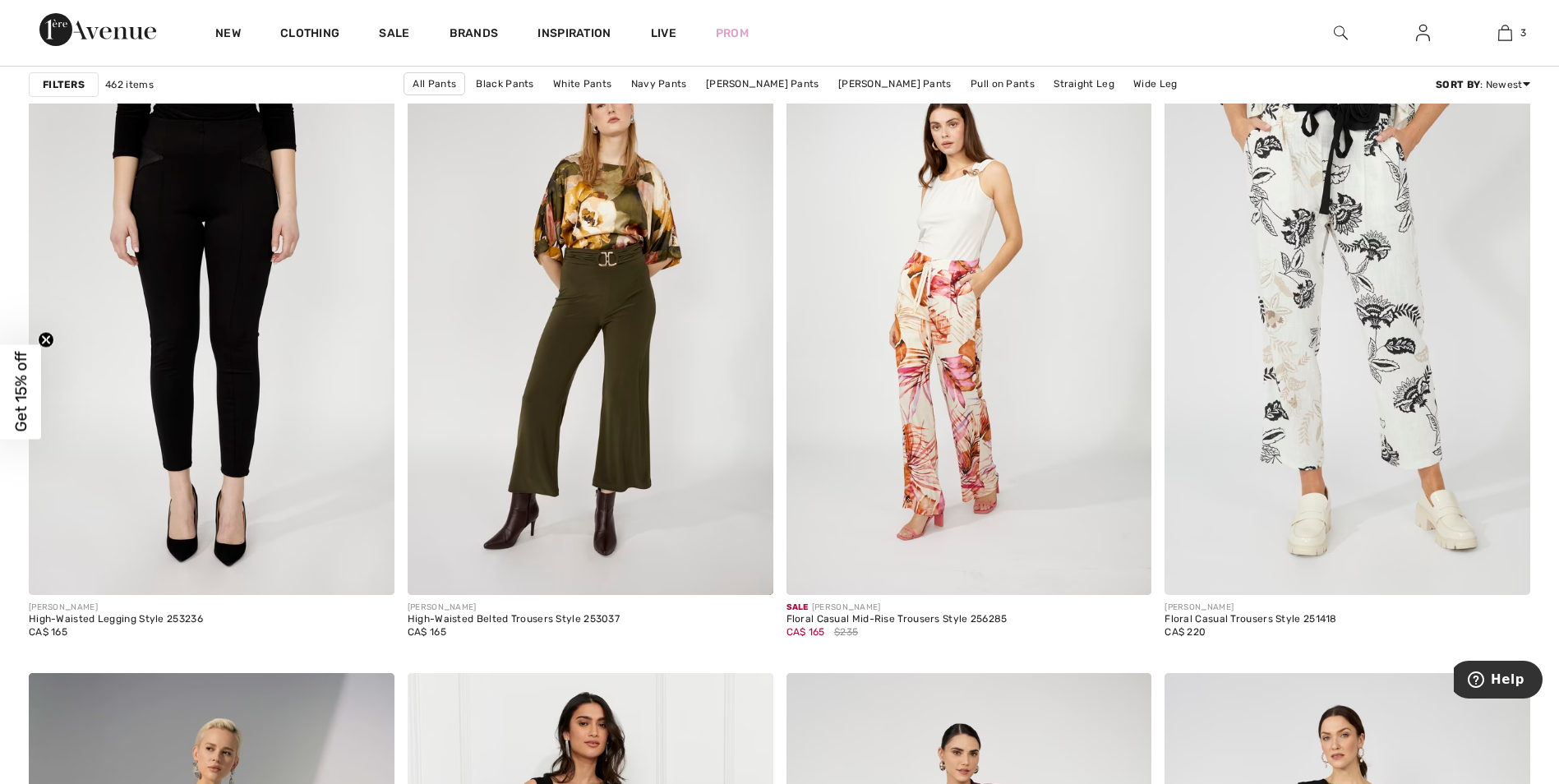
scroll to position [3040, 0]
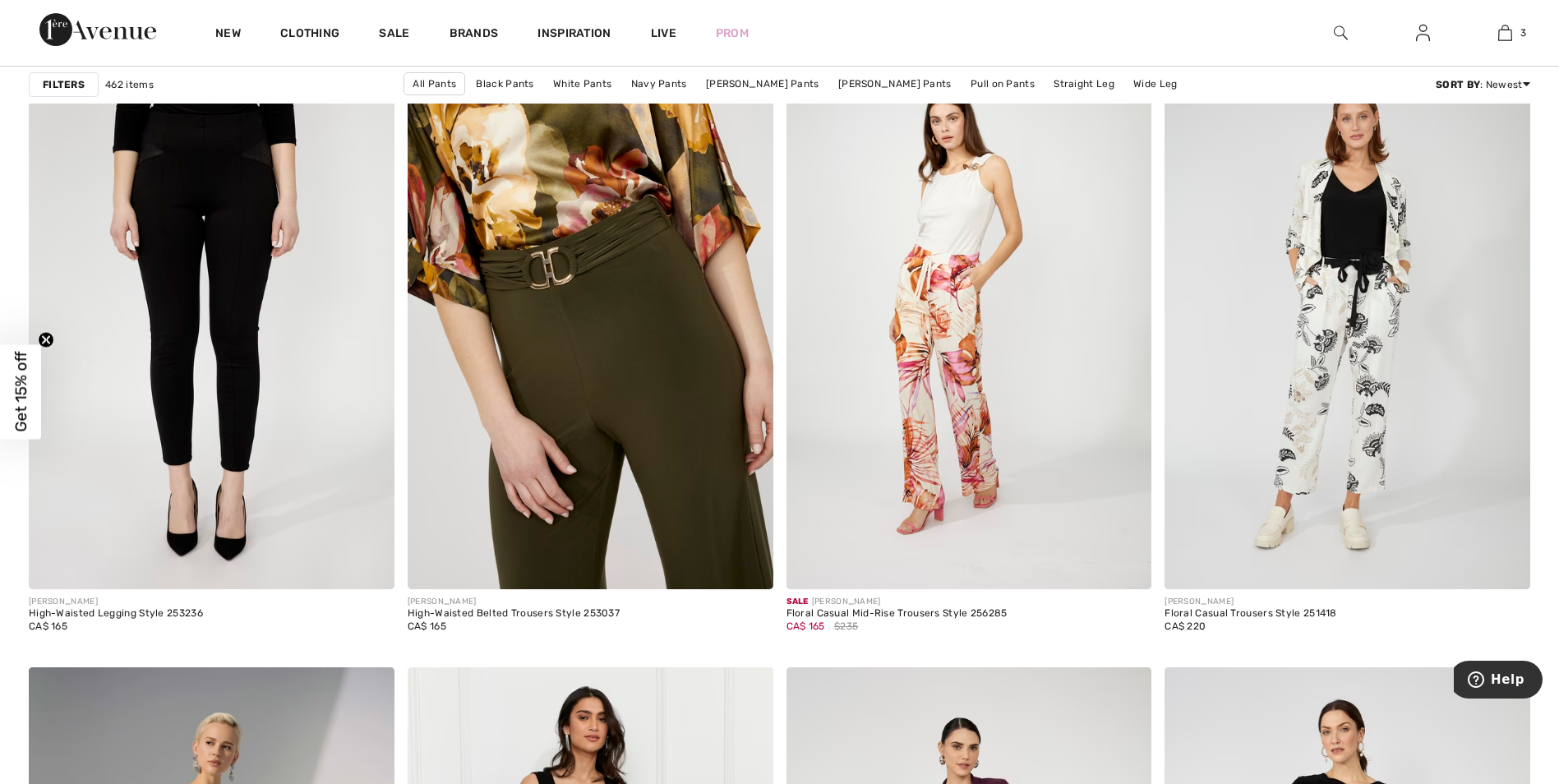
click at [670, 381] on img at bounding box center [591, 315] width 366 height 548
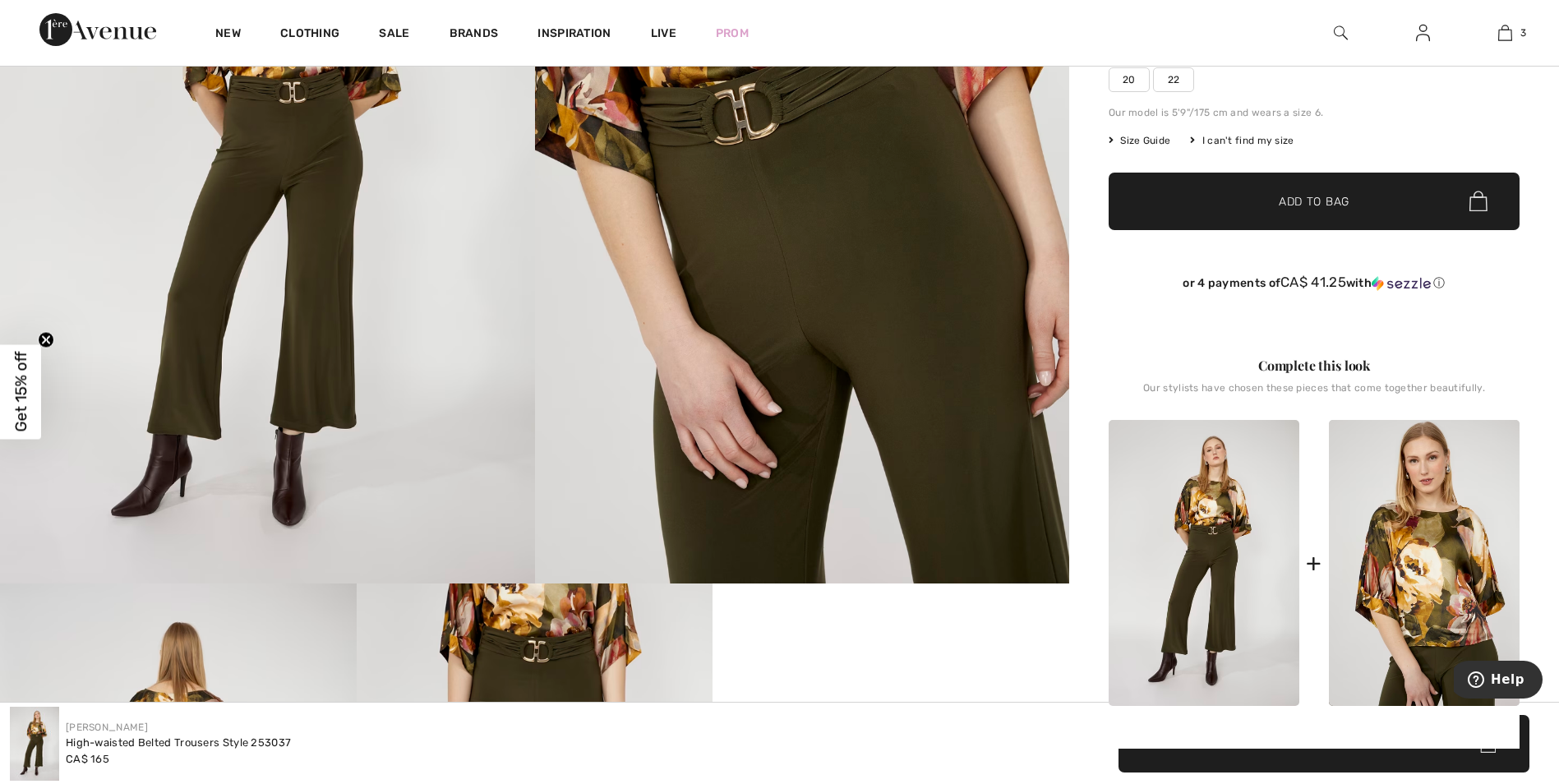
scroll to position [821, 0]
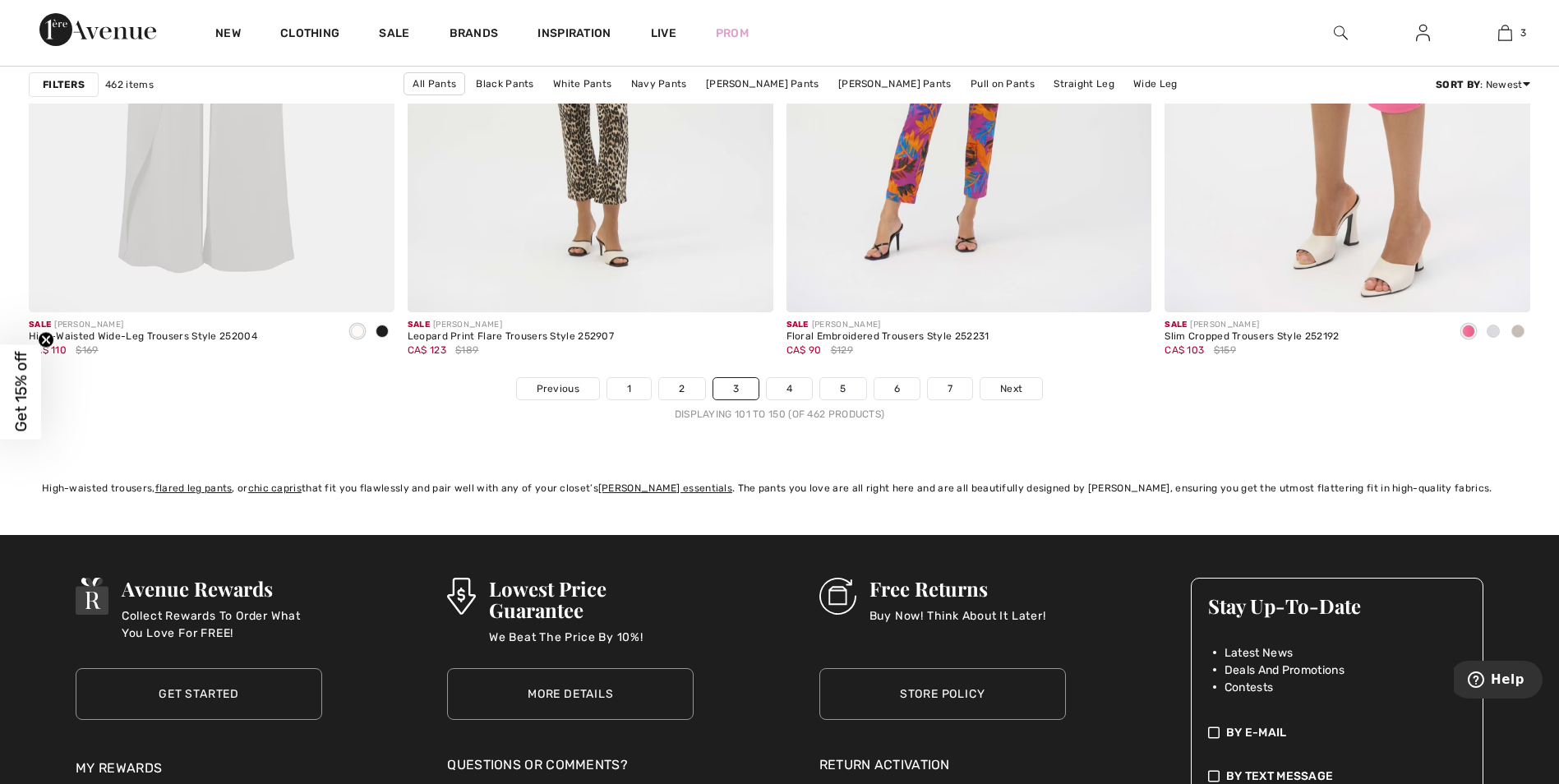
scroll to position [9551, 0]
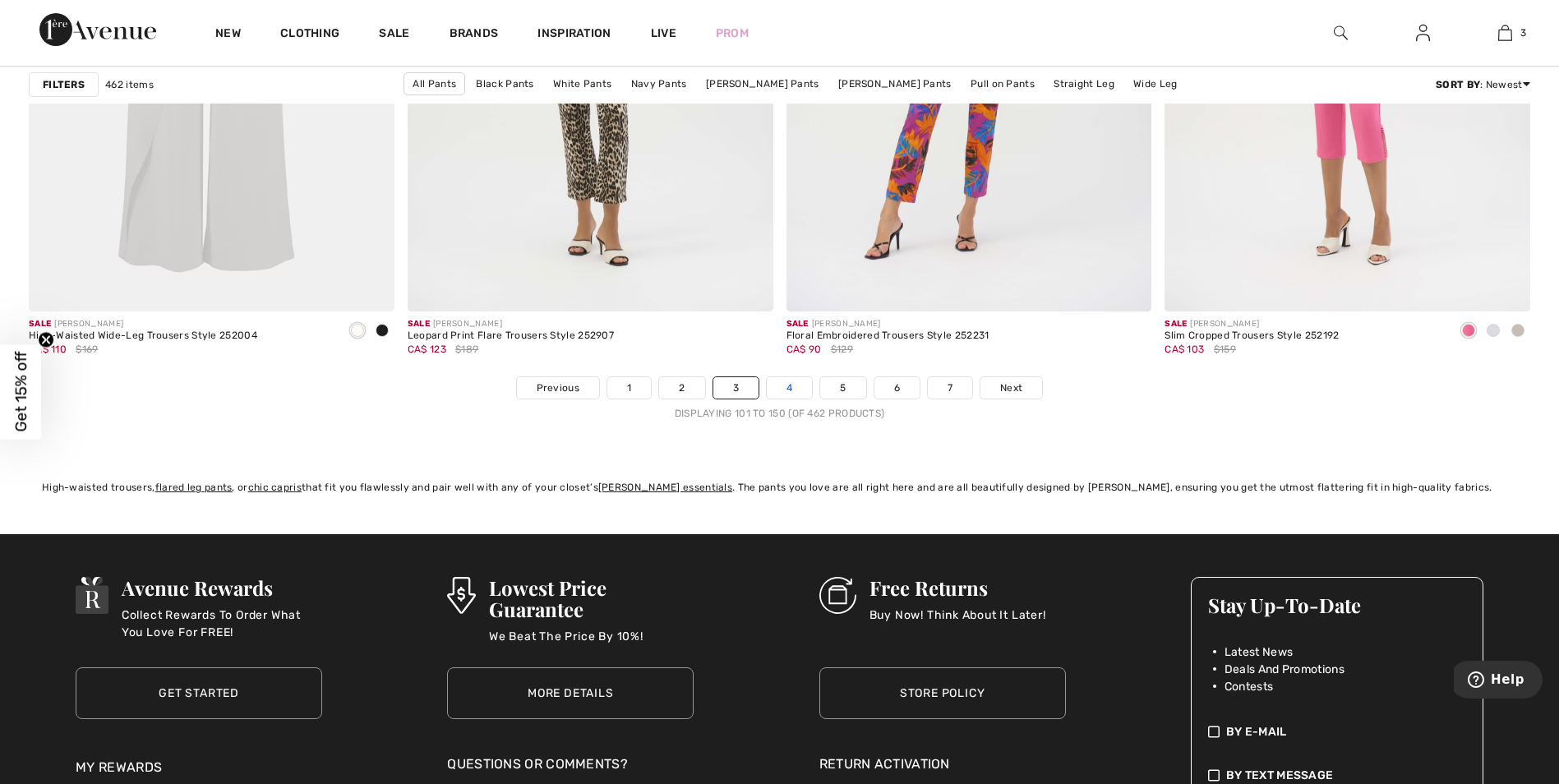
click at [797, 383] on link "4" at bounding box center [789, 387] width 46 height 21
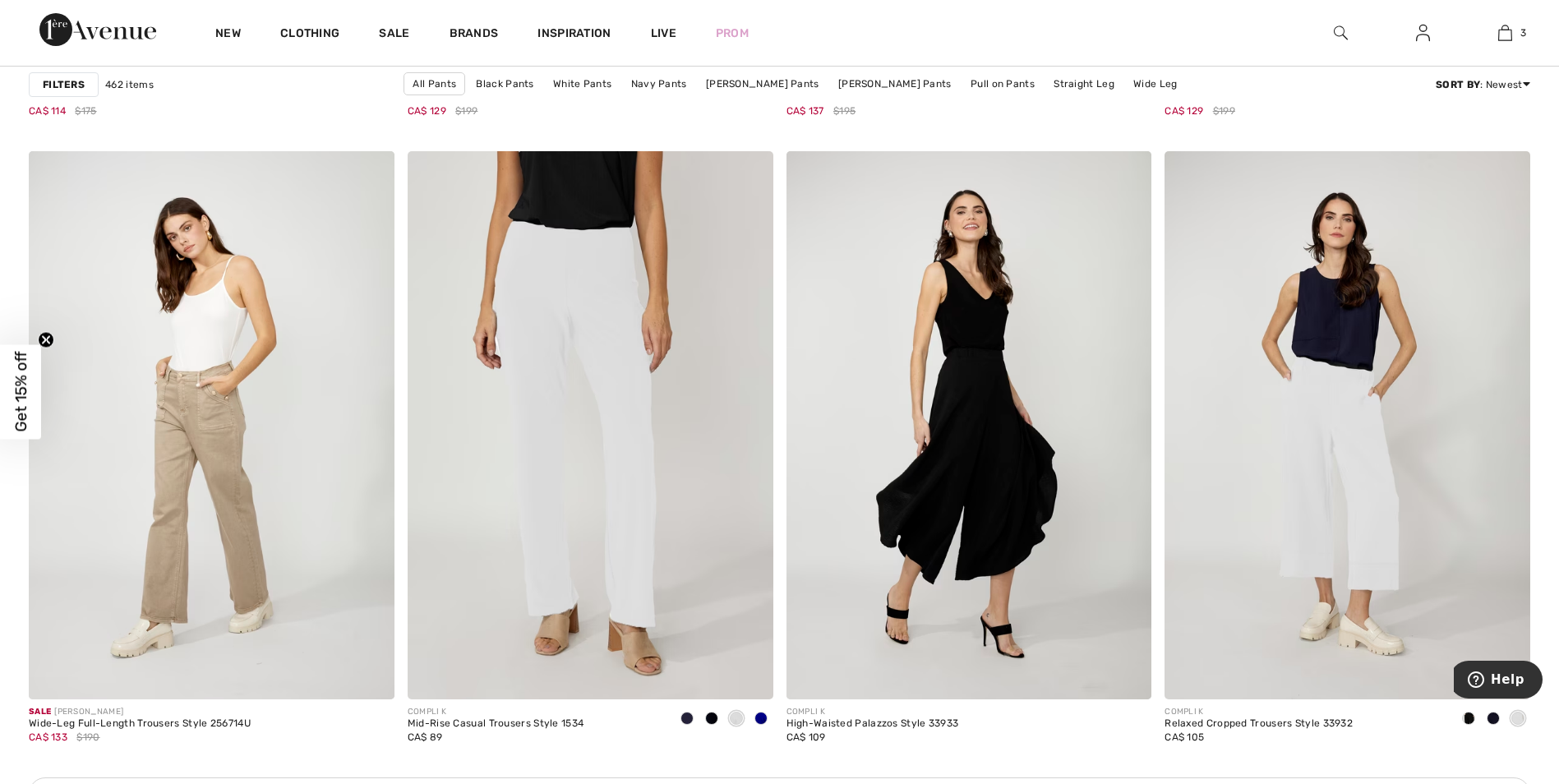
scroll to position [2136, 0]
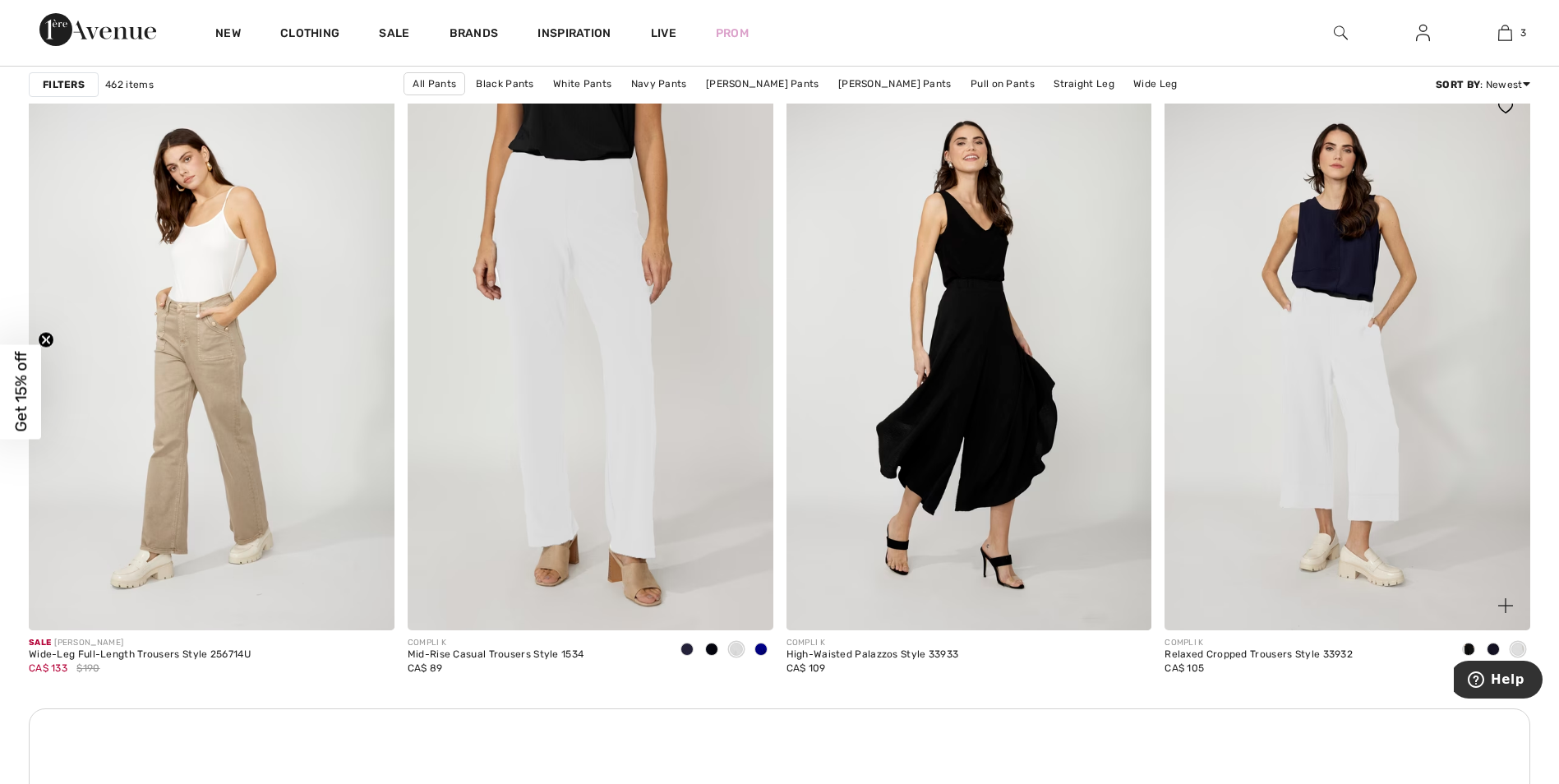
click at [1327, 333] on img at bounding box center [1347, 356] width 366 height 548
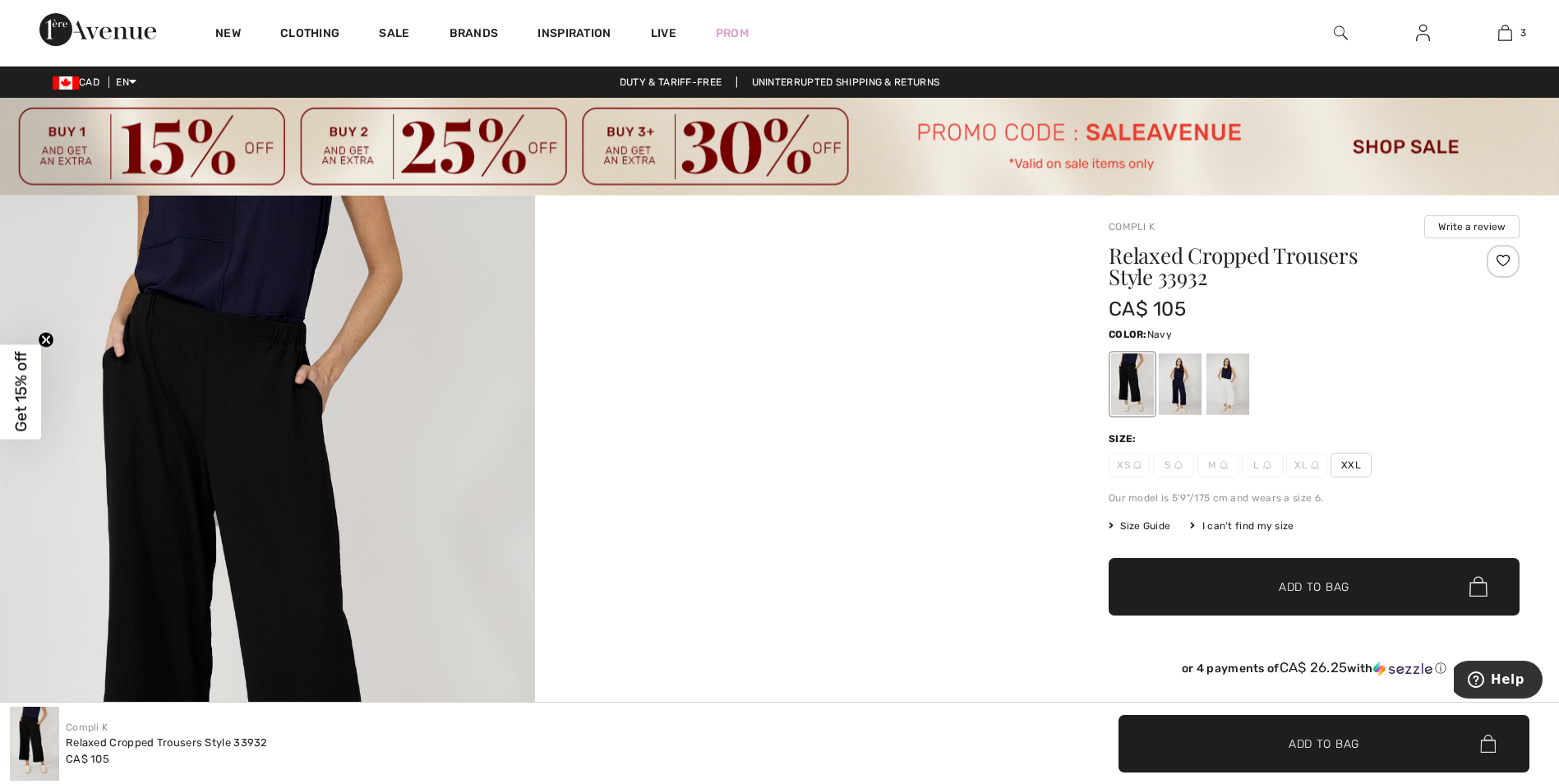
click at [1171, 387] on div at bounding box center [1180, 384] width 43 height 61
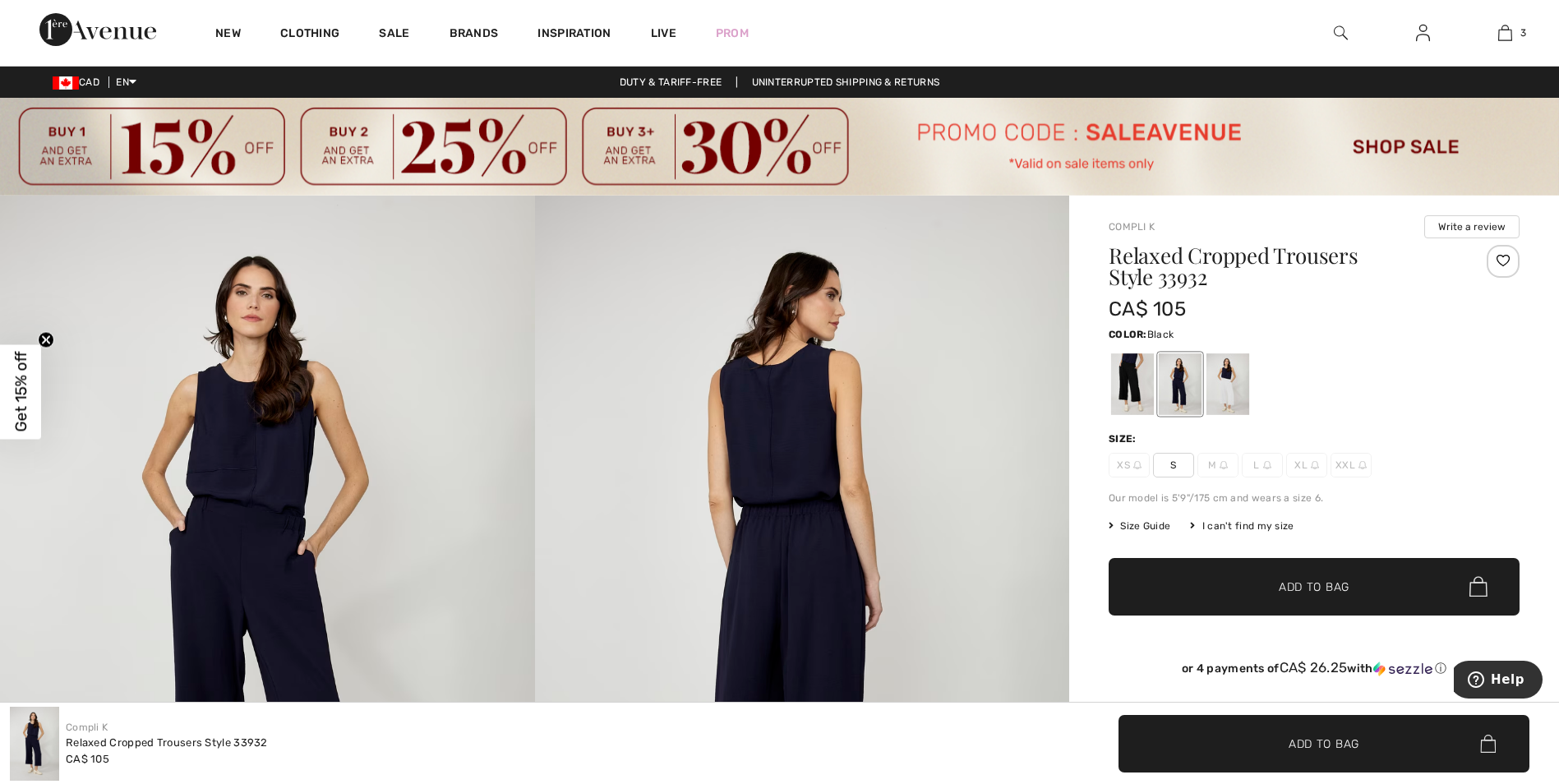
click at [1129, 372] on div at bounding box center [1133, 384] width 43 height 61
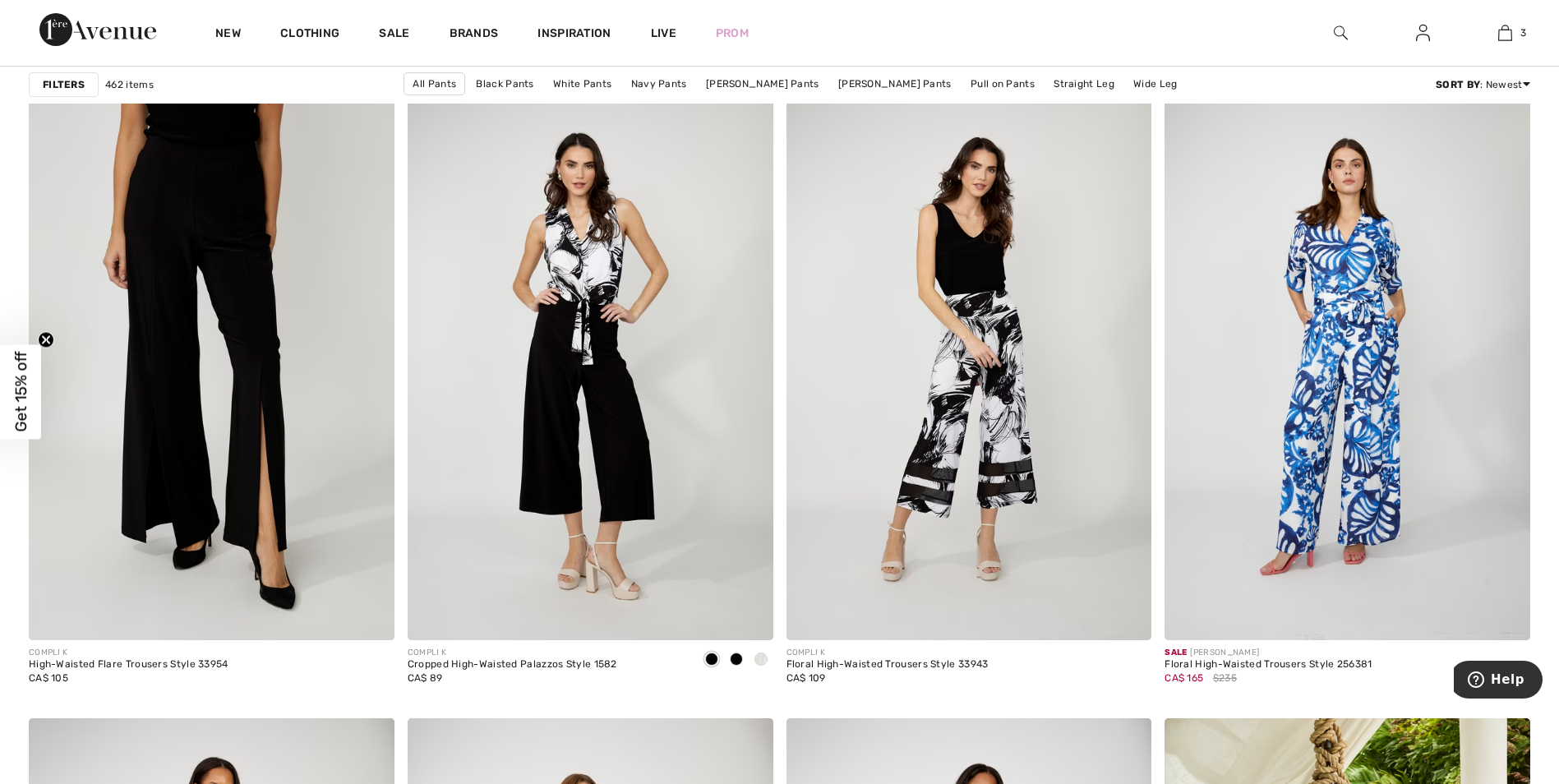
scroll to position [6368, 0]
click at [604, 334] on img at bounding box center [591, 365] width 366 height 548
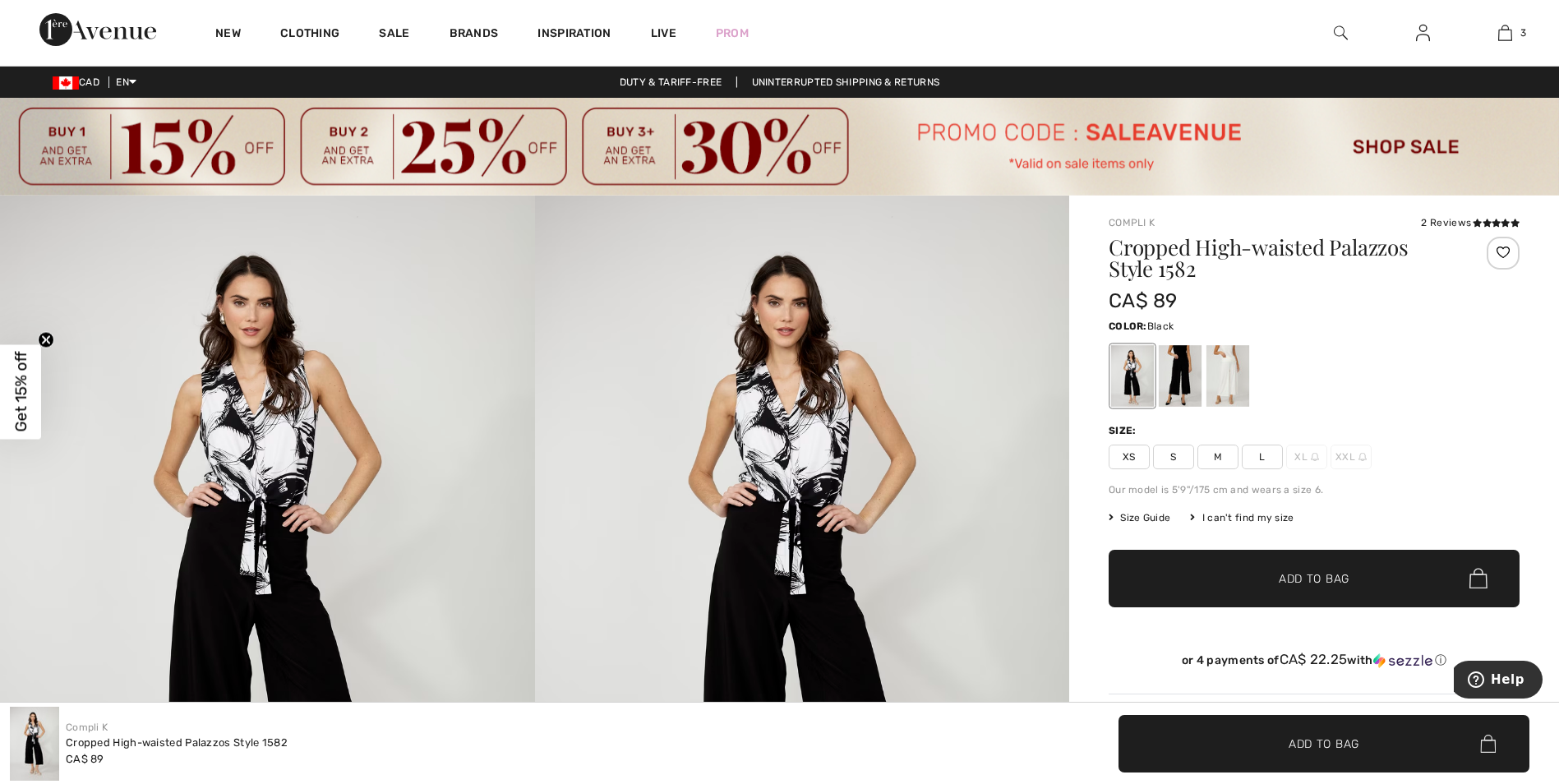
click at [1222, 460] on span "M" at bounding box center [1218, 456] width 41 height 25
click at [1119, 368] on div at bounding box center [1133, 375] width 43 height 61
click at [1277, 586] on span "✔ Added to Bag" at bounding box center [1290, 578] width 100 height 18
click at [1184, 369] on div at bounding box center [1180, 375] width 43 height 61
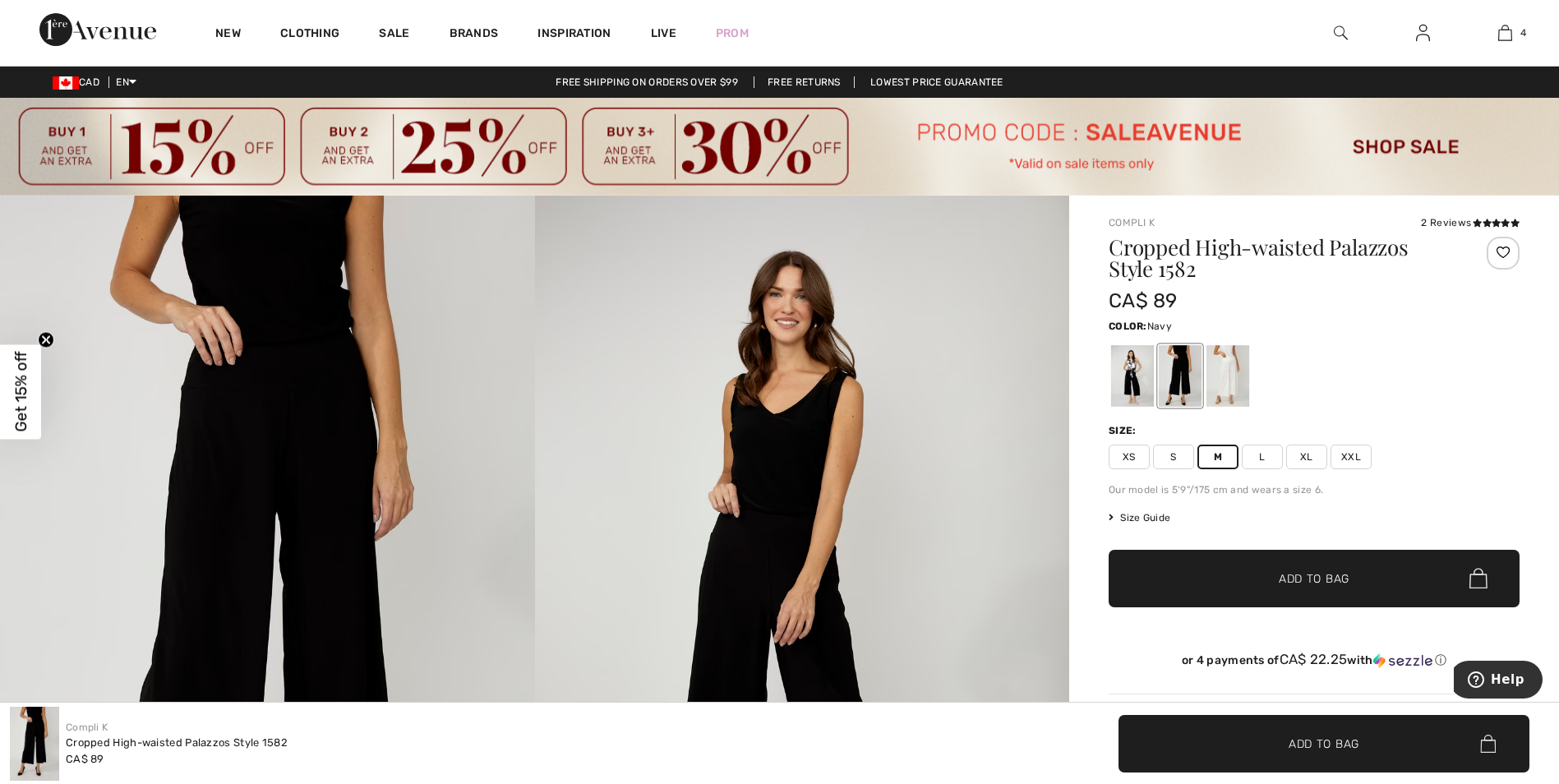
click at [1260, 590] on span "✔ Added to Bag Add to Bag" at bounding box center [1314, 579] width 411 height 58
click at [272, 366] on img at bounding box center [268, 596] width 535 height 802
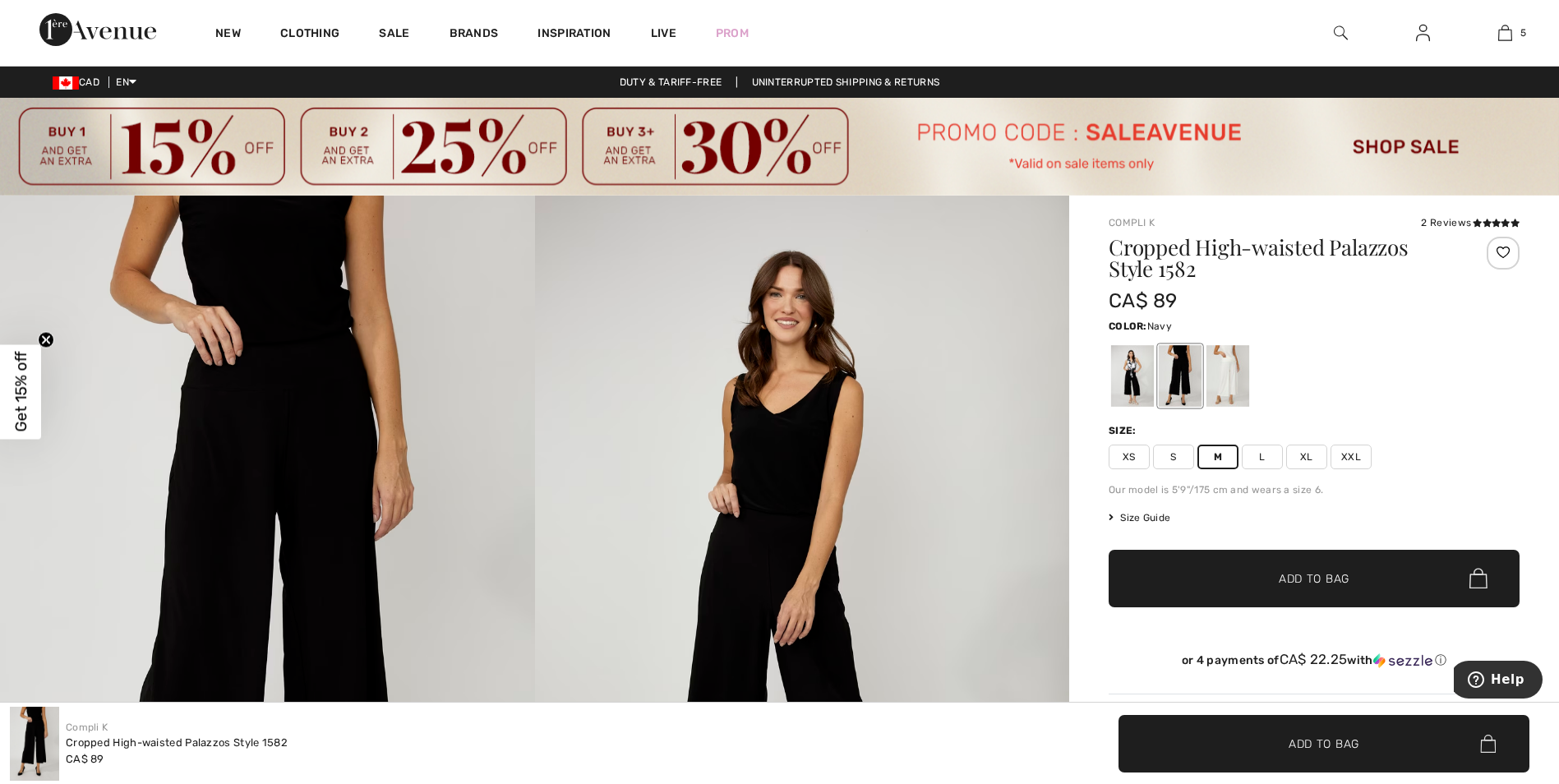
click at [301, 383] on img at bounding box center [268, 596] width 535 height 802
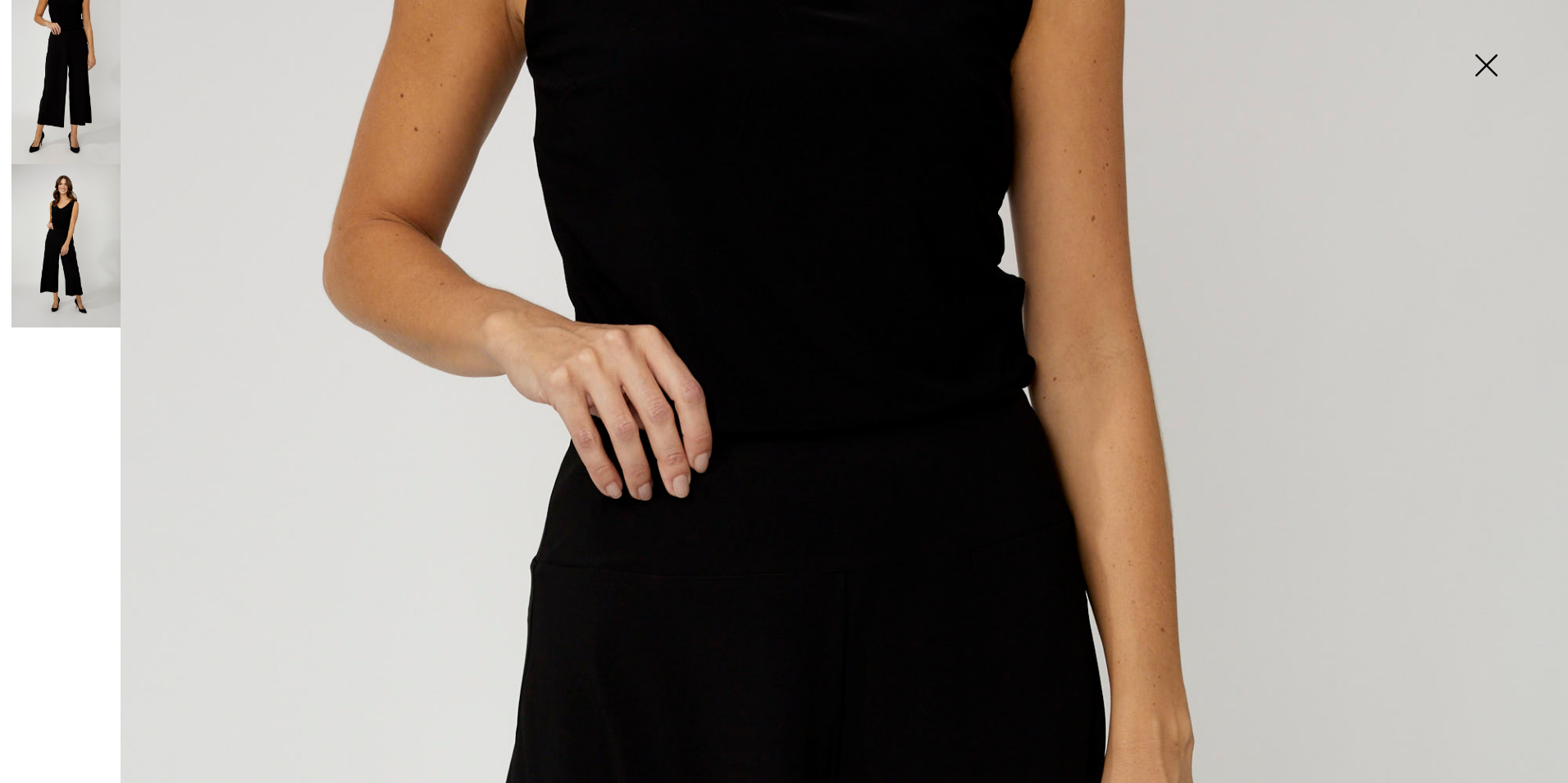
click at [59, 81] on img at bounding box center [66, 82] width 109 height 164
click at [1486, 58] on img at bounding box center [1485, 67] width 82 height 84
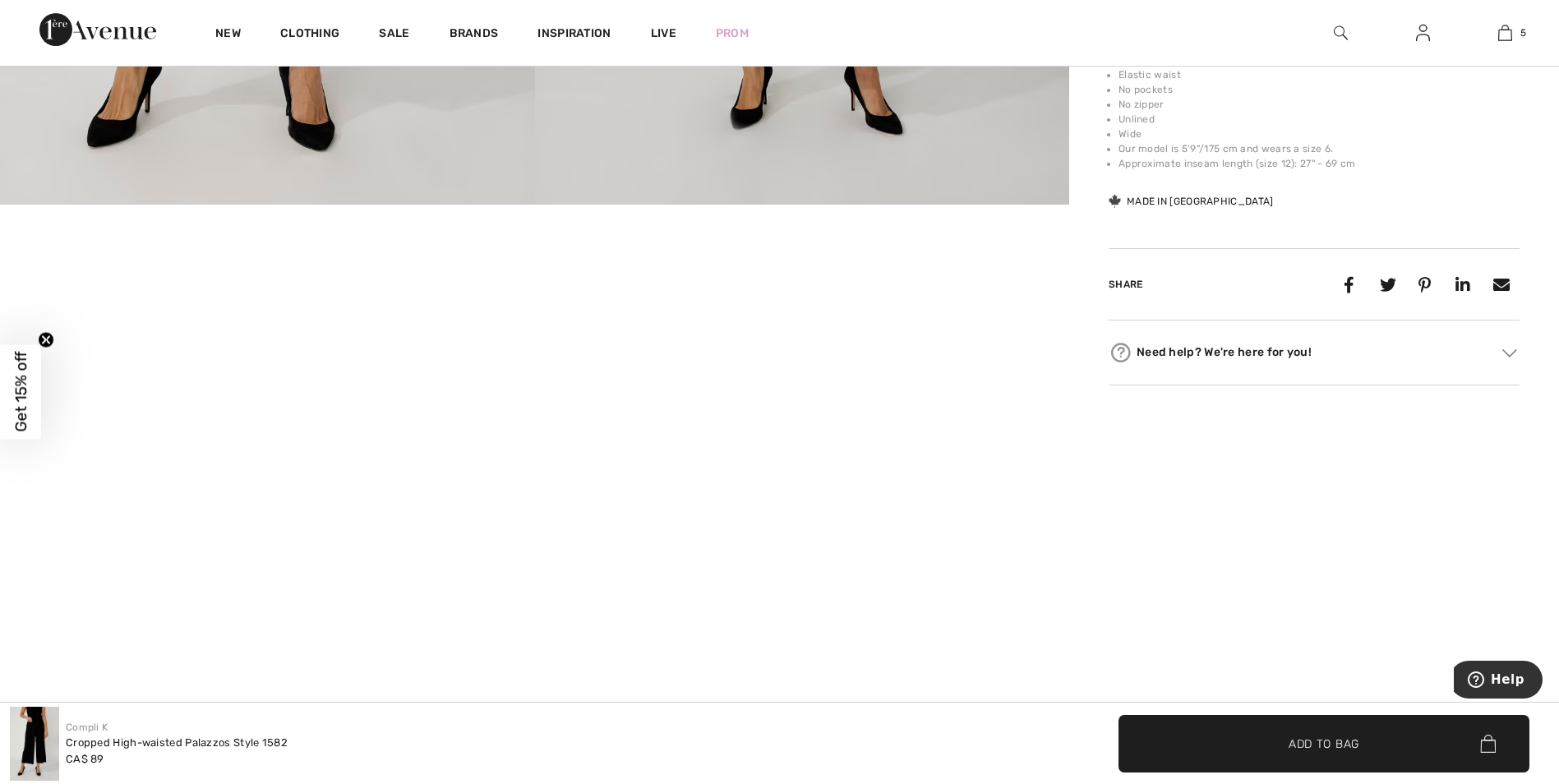
scroll to position [843, 0]
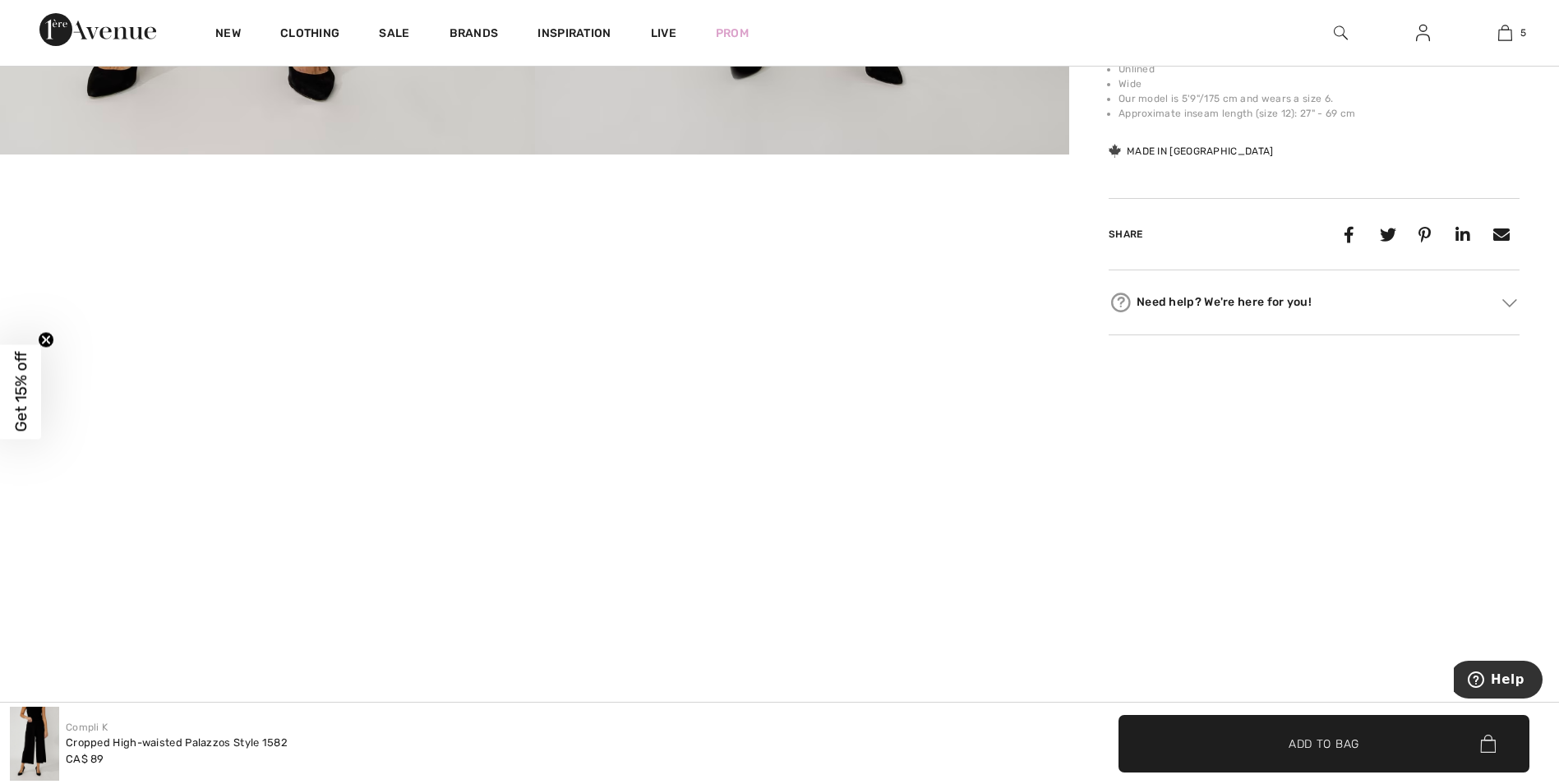
click at [260, 333] on video "Your browser does not support the video tag." at bounding box center [178, 243] width 357 height 178
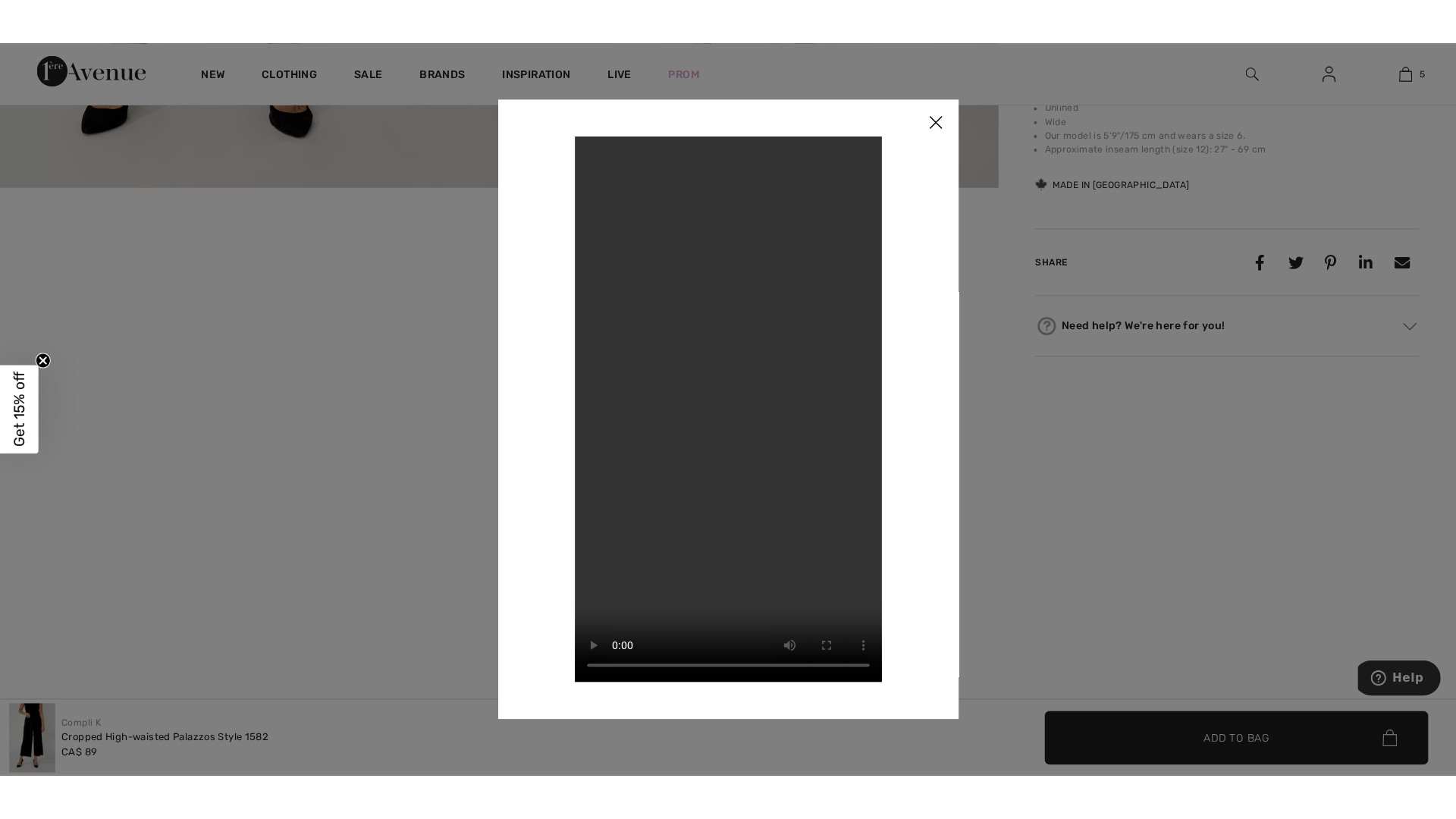
scroll to position [778, 0]
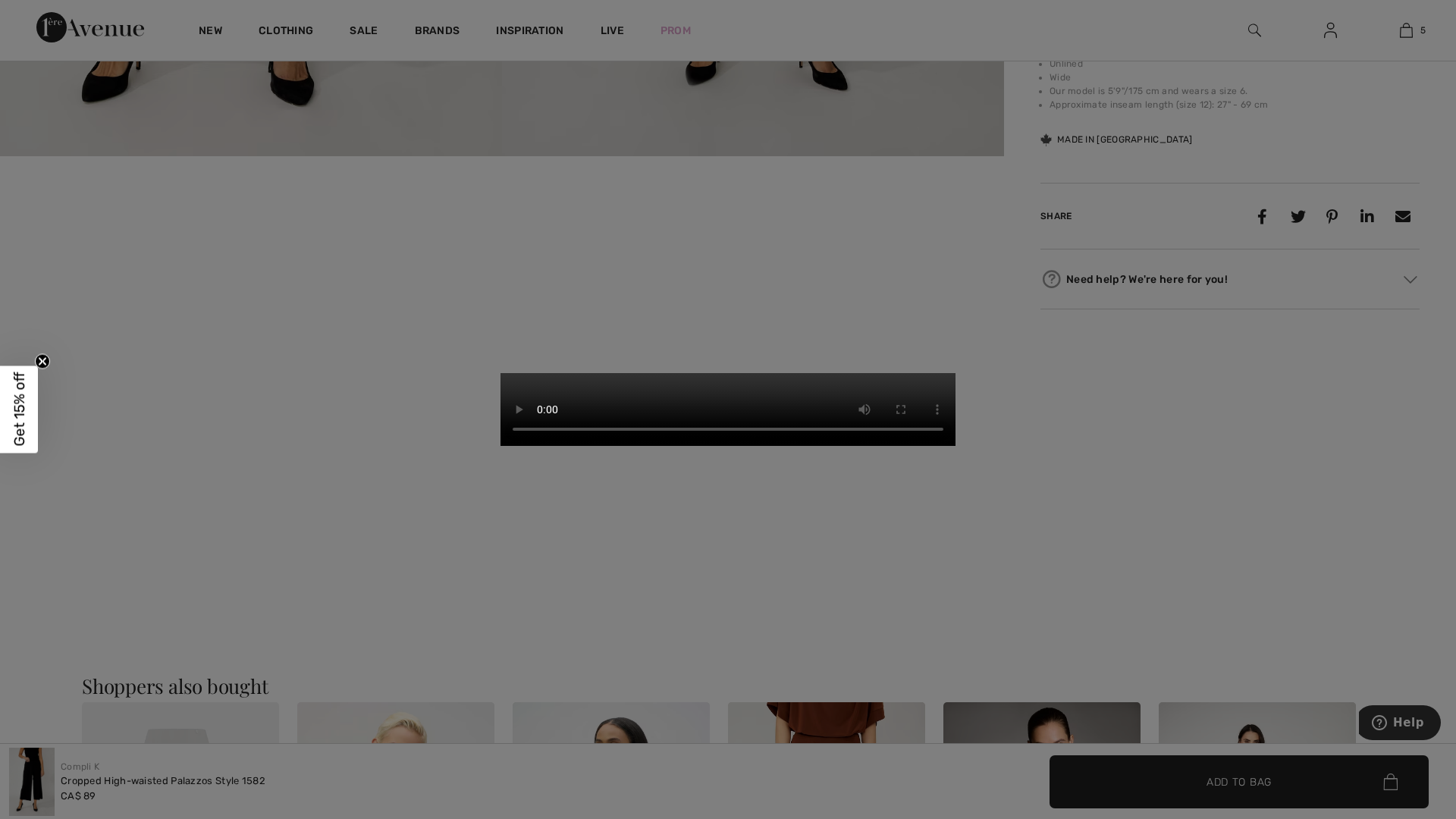
click at [730, 373] on video "Your browser does not support the video tag." at bounding box center [728, 409] width 455 height 73
click at [955, 373] on video "Your browser does not support the video tag." at bounding box center [728, 409] width 455 height 73
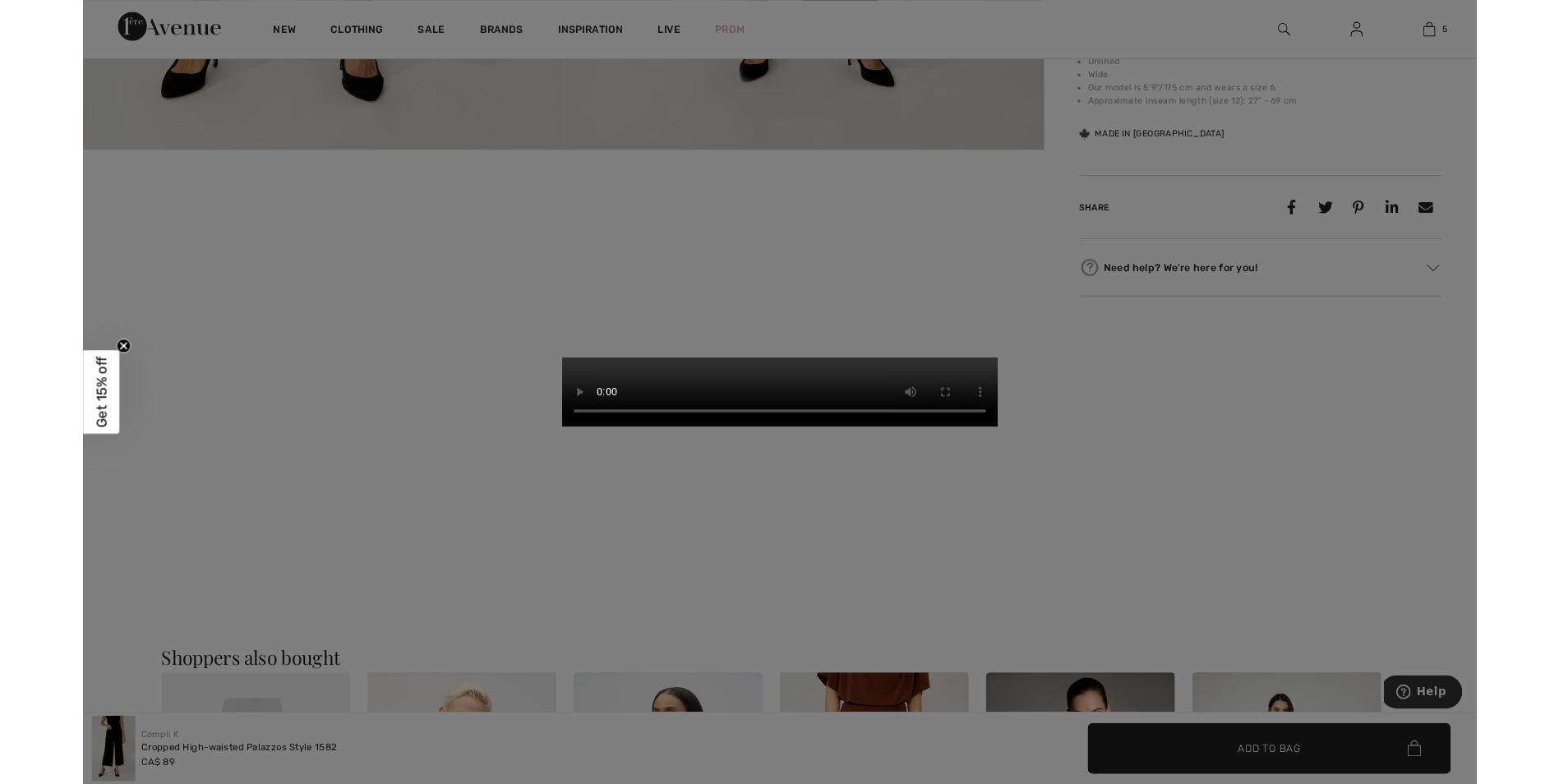
scroll to position [843, 0]
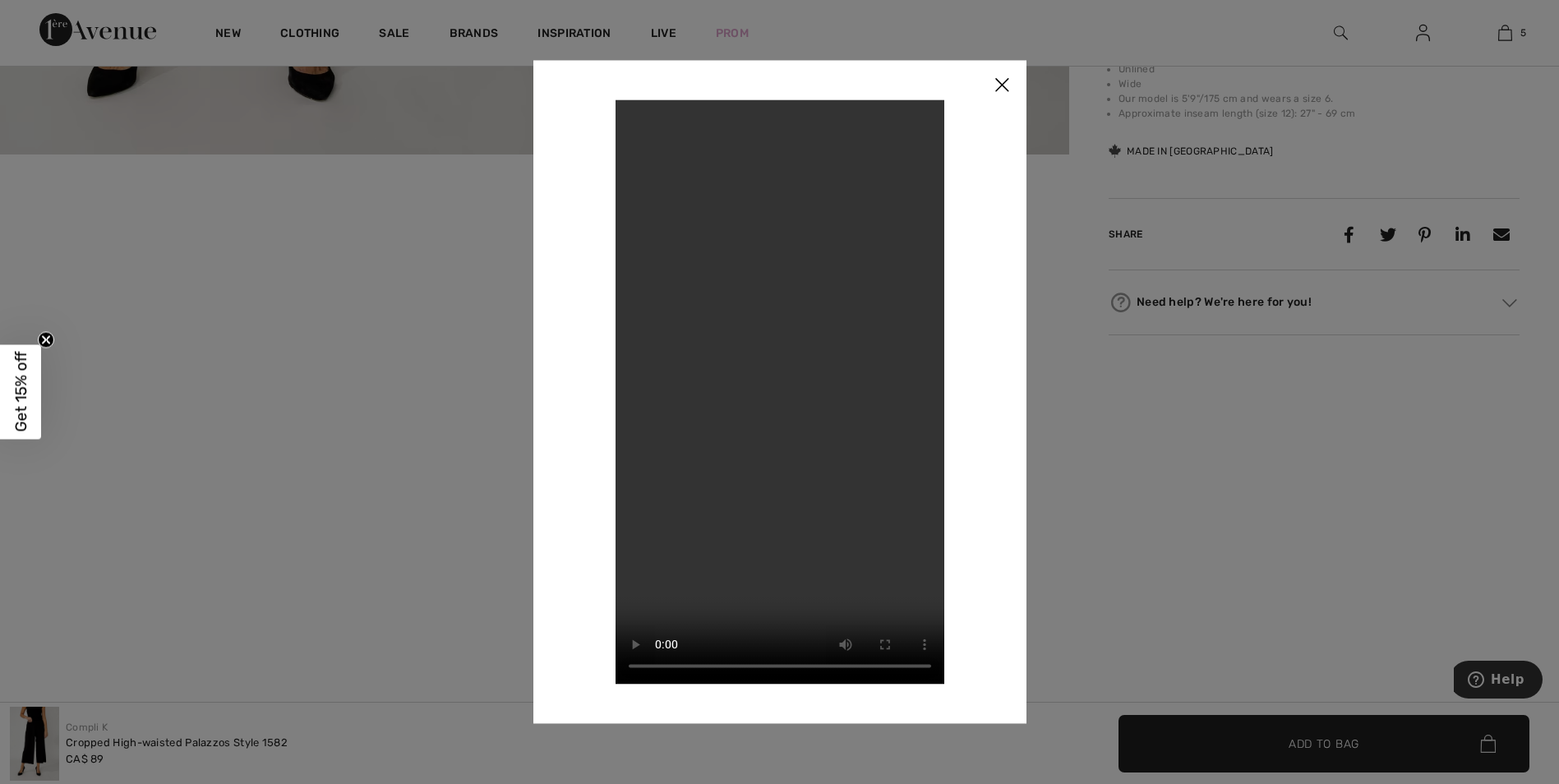
click at [1507, 34] on div at bounding box center [780, 392] width 1559 height 784
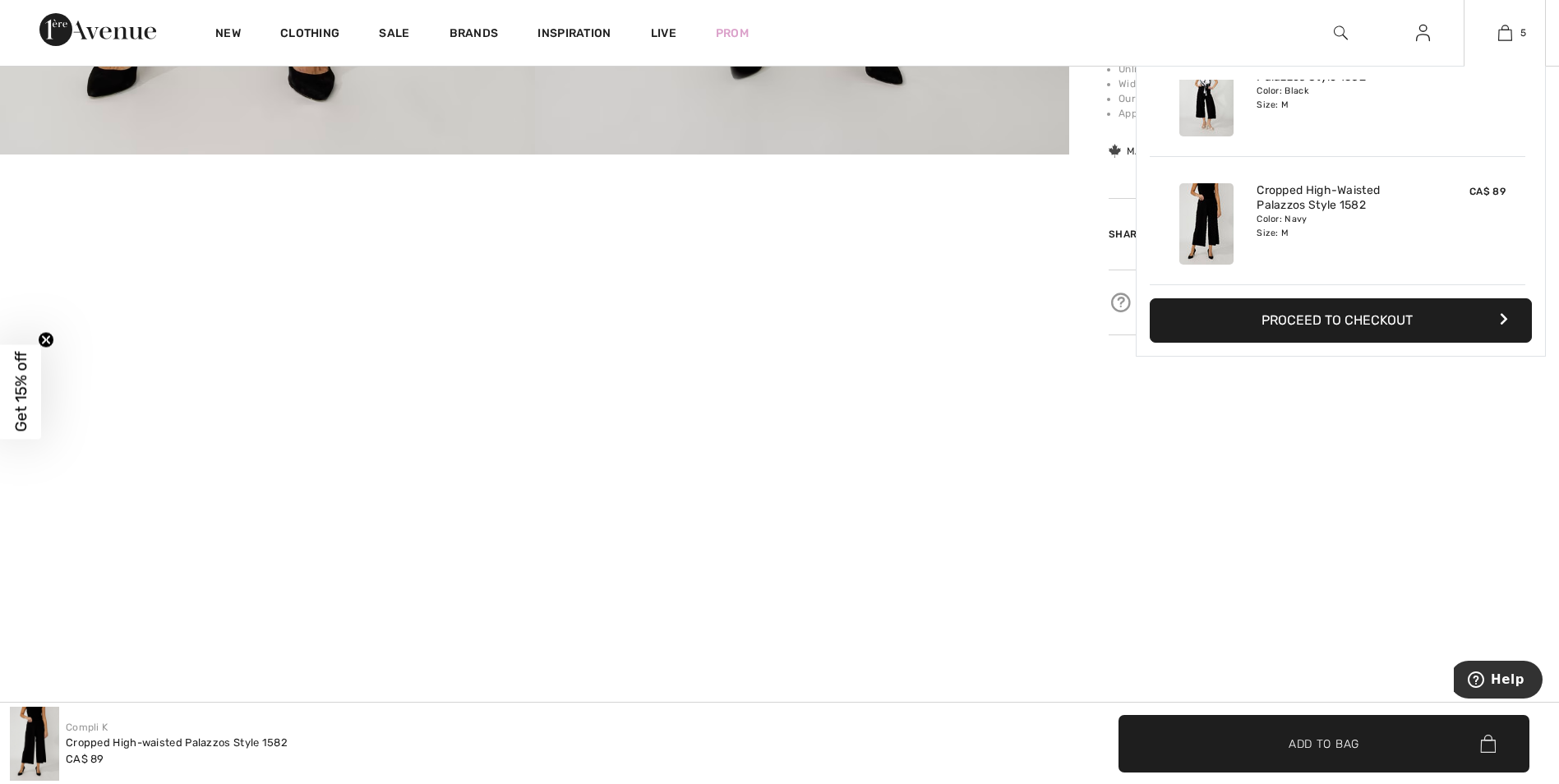
click at [1450, 318] on button "Proceed to Checkout" at bounding box center [1340, 320] width 382 height 45
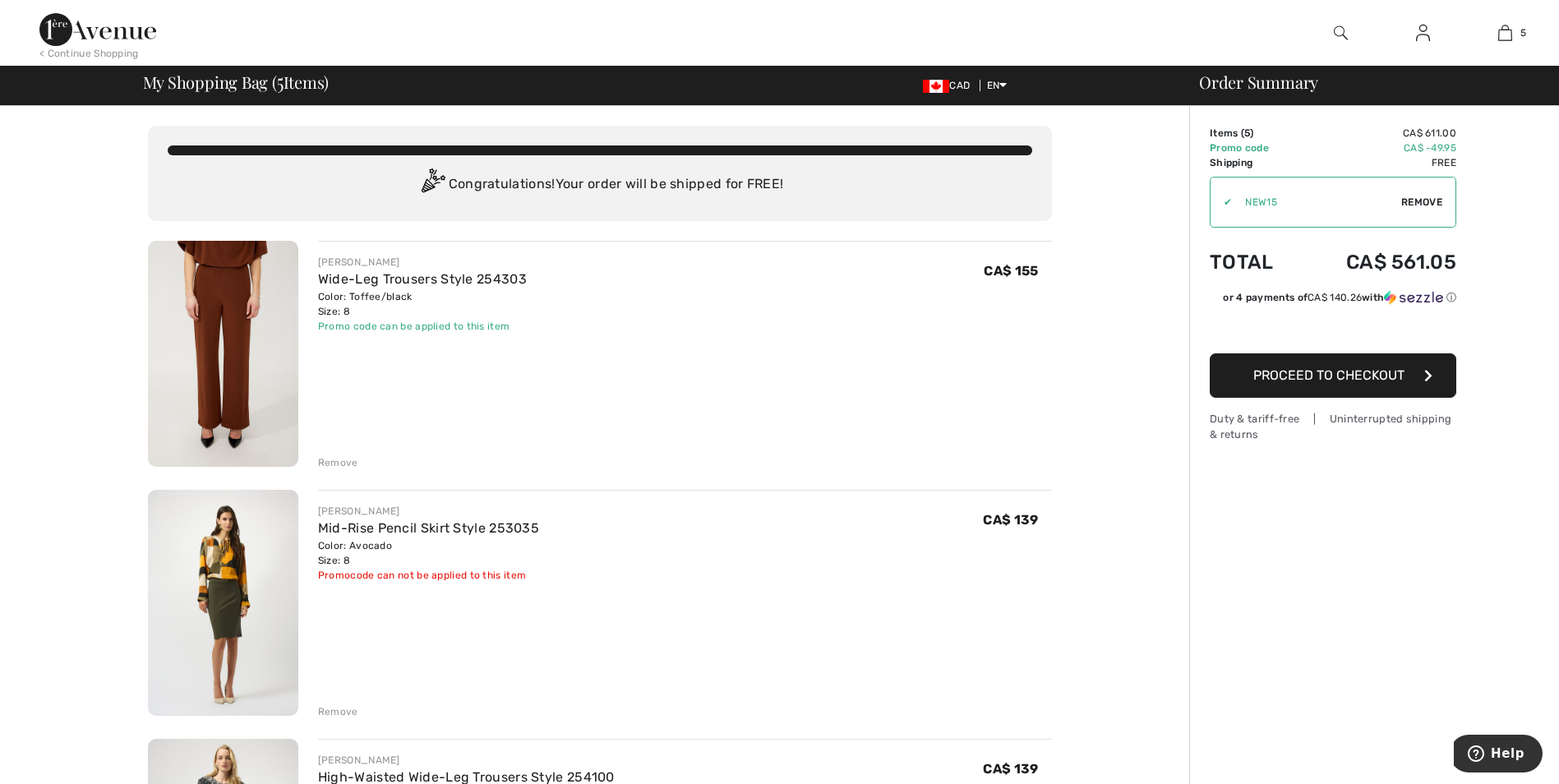
click at [353, 459] on div "Remove" at bounding box center [337, 463] width 40 height 15
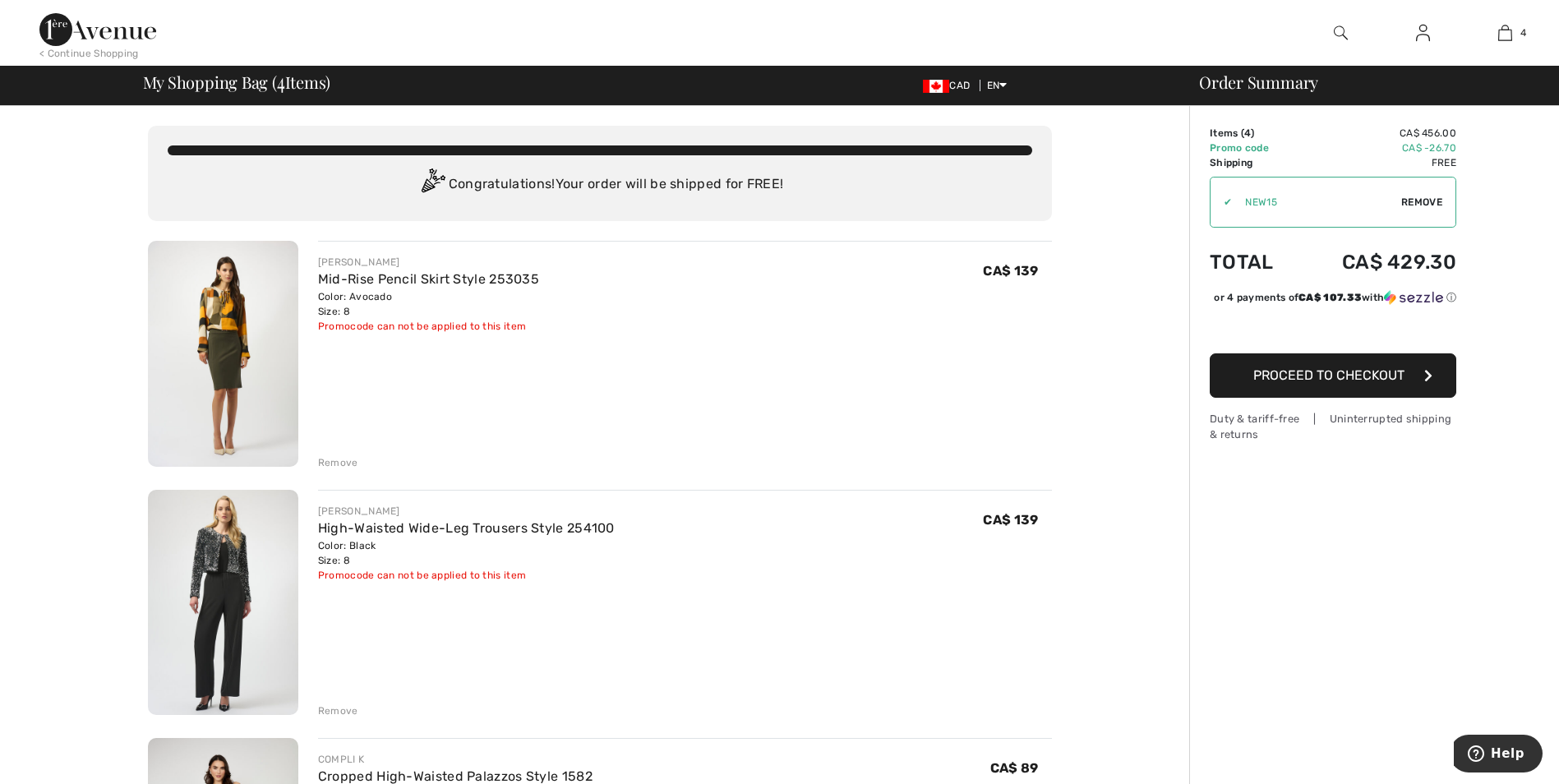
click at [345, 708] on div "Remove" at bounding box center [337, 711] width 40 height 15
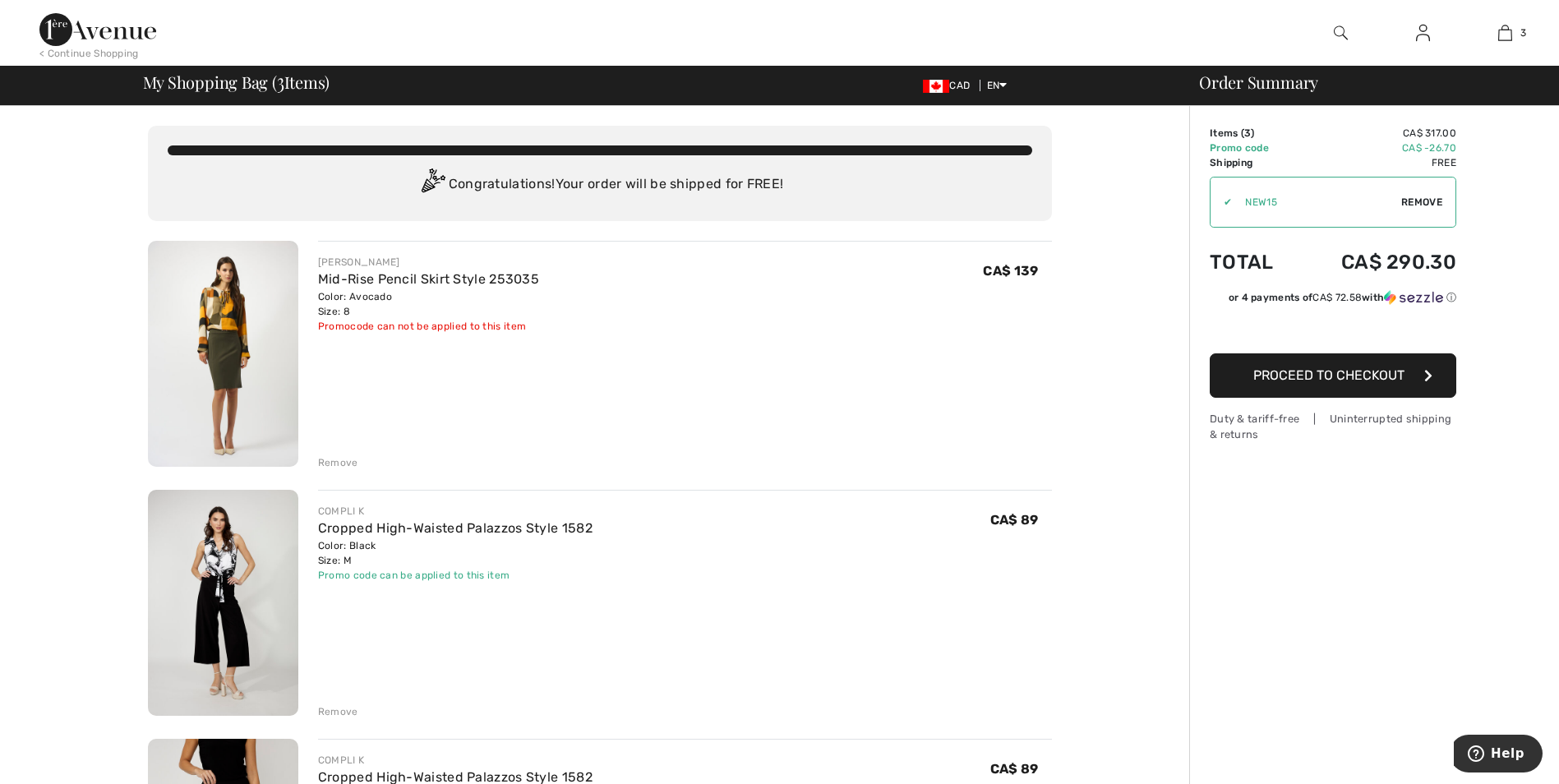
click at [1317, 388] on button "Proceed to Checkout" at bounding box center [1332, 375] width 246 height 45
